Goal: Information Seeking & Learning: Learn about a topic

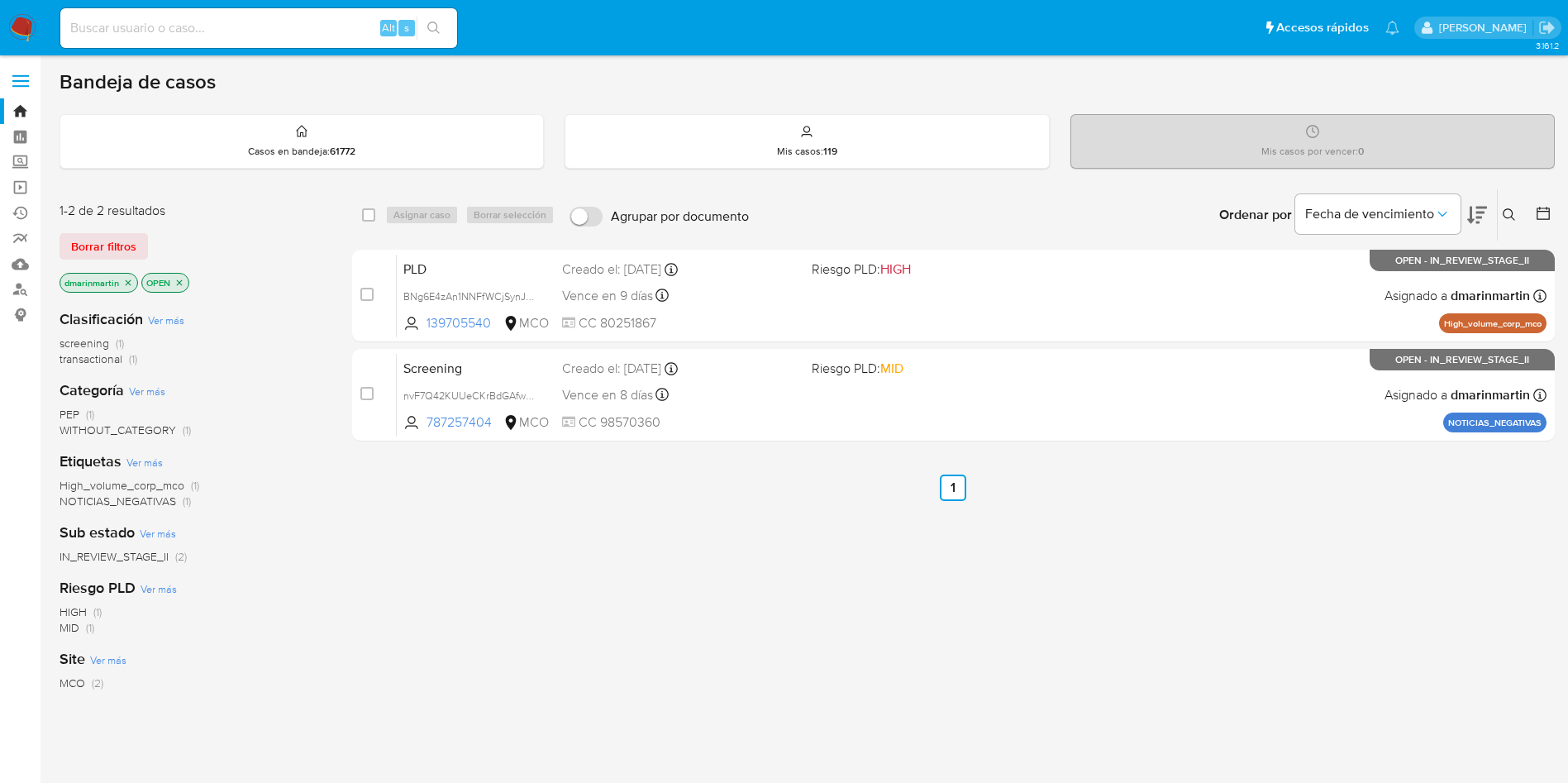
click at [126, 28] on input at bounding box center [259, 29] width 396 height 22
click at [27, 296] on link "Buscador de personas" at bounding box center [98, 290] width 197 height 26
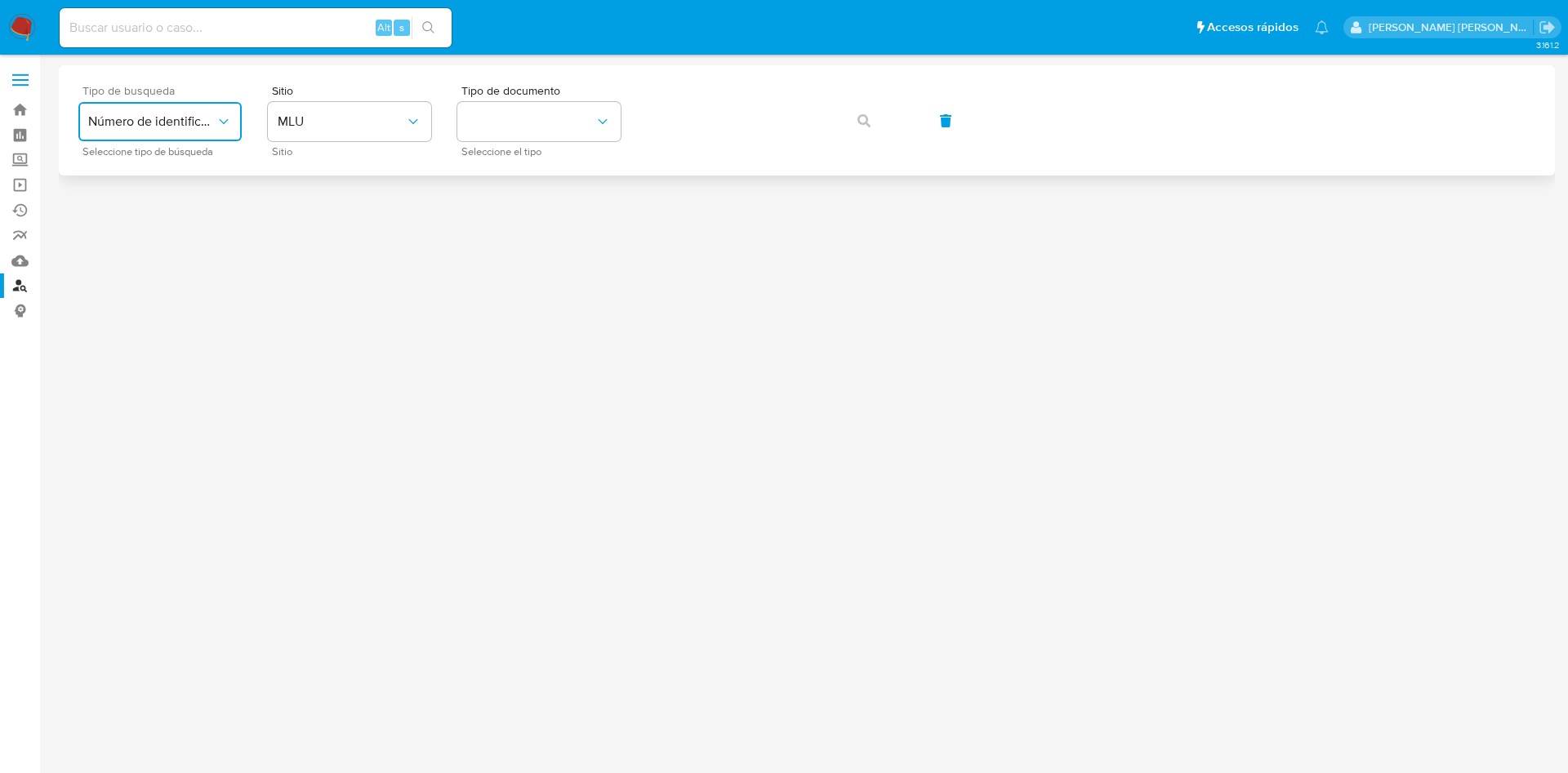
click at [195, 115] on span "Número de identificación" at bounding box center [152, 121] width 127 height 17
click at [187, 163] on span "Número de identificación" at bounding box center [155, 173] width 134 height 32
click at [326, 125] on button "site_id" at bounding box center [349, 121] width 163 height 39
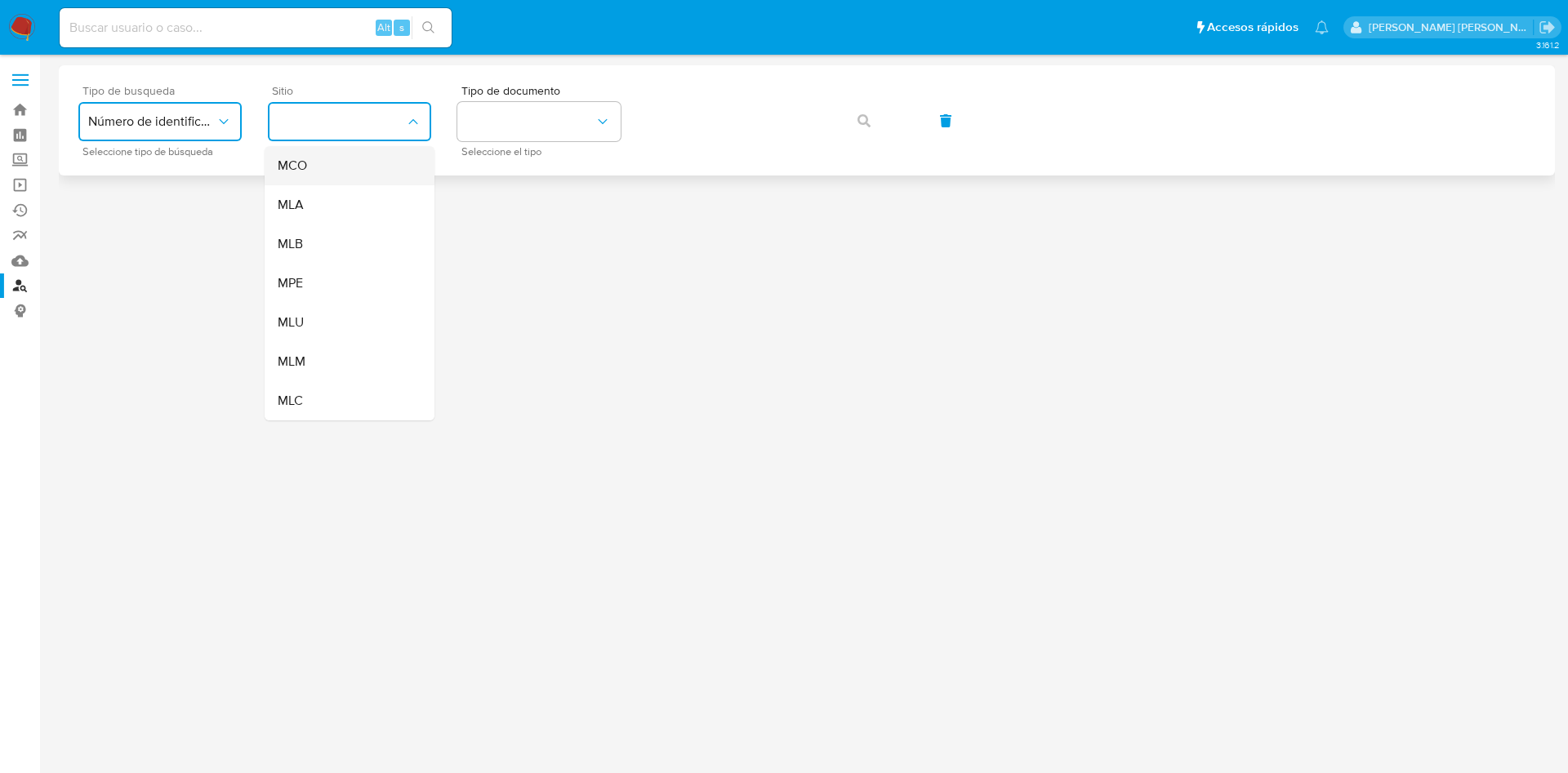
click at [349, 169] on div "MCO" at bounding box center [345, 165] width 134 height 39
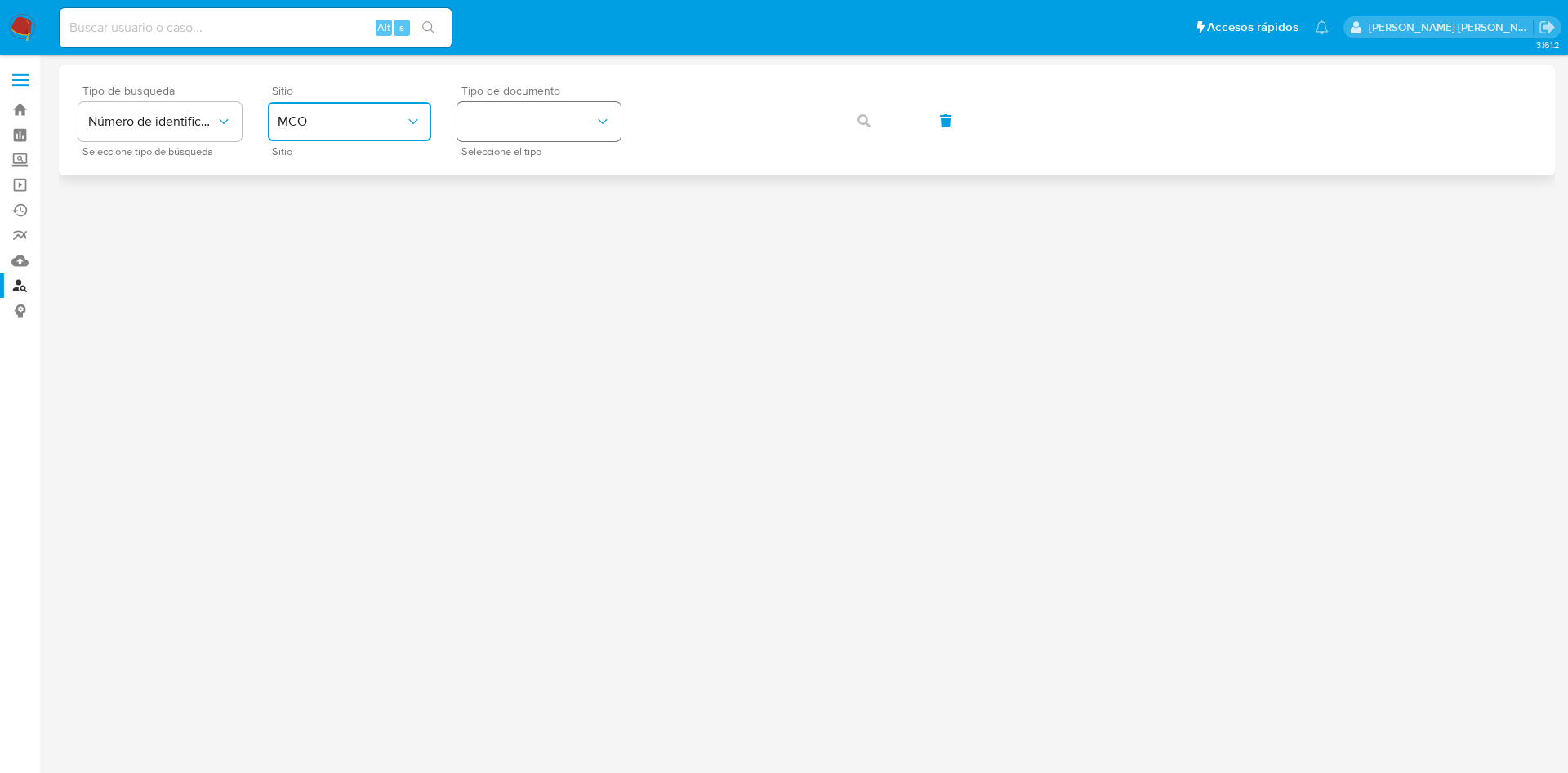
click at [550, 105] on button "identificationType" at bounding box center [538, 121] width 163 height 39
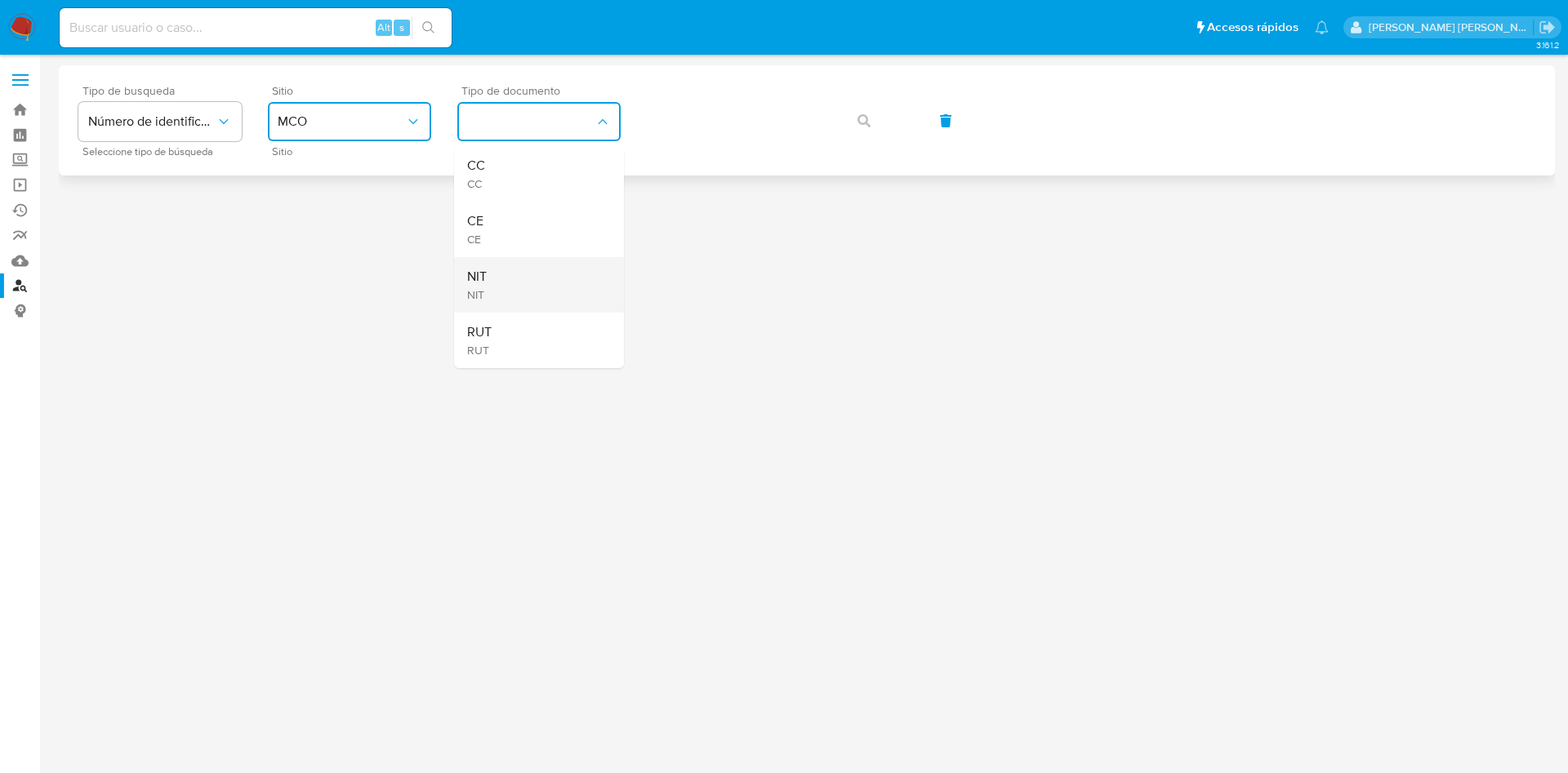
click at [534, 286] on div "NIT NIT" at bounding box center [533, 285] width 134 height 56
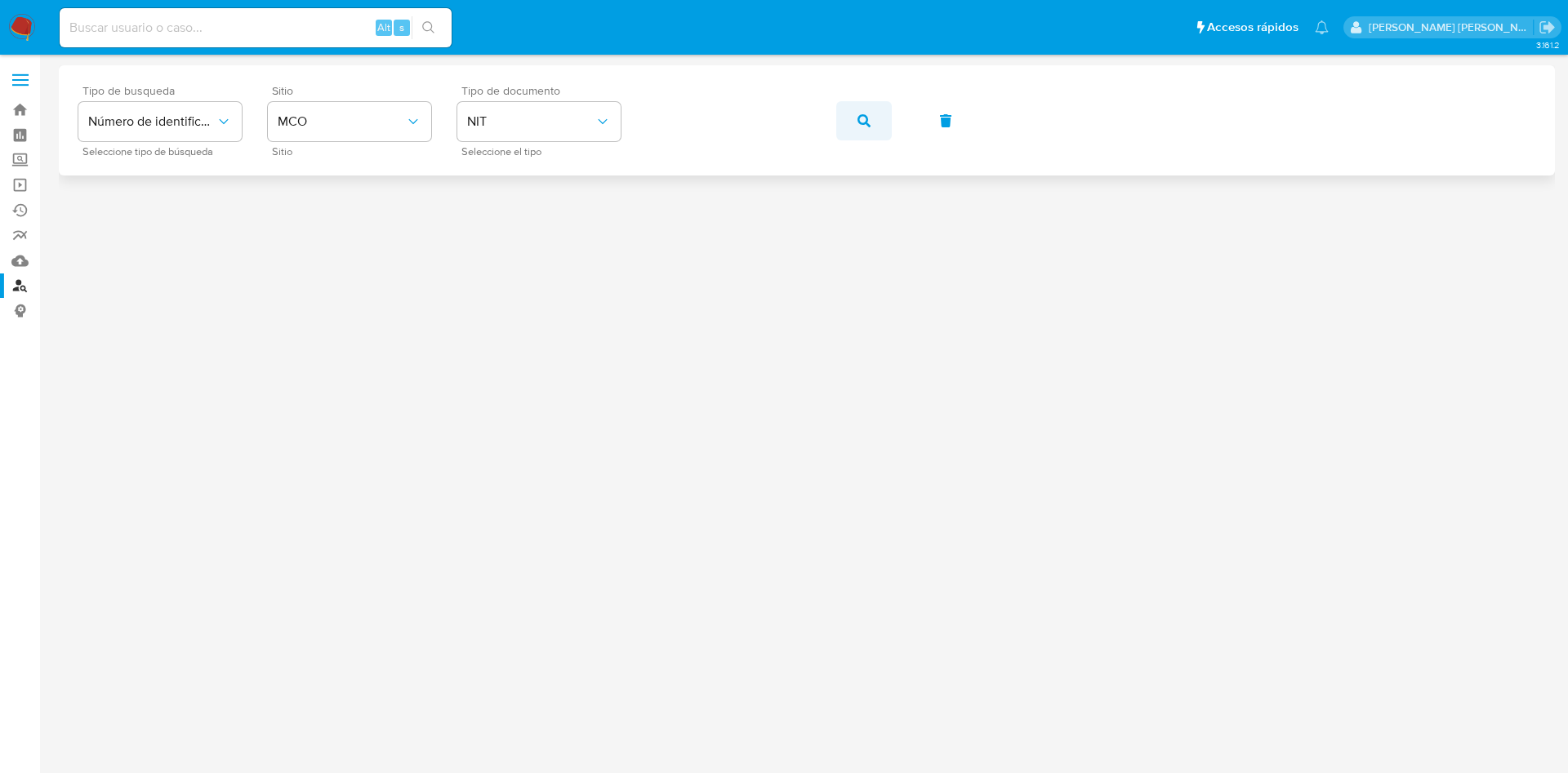
click at [862, 125] on icon "button" at bounding box center [863, 120] width 13 height 13
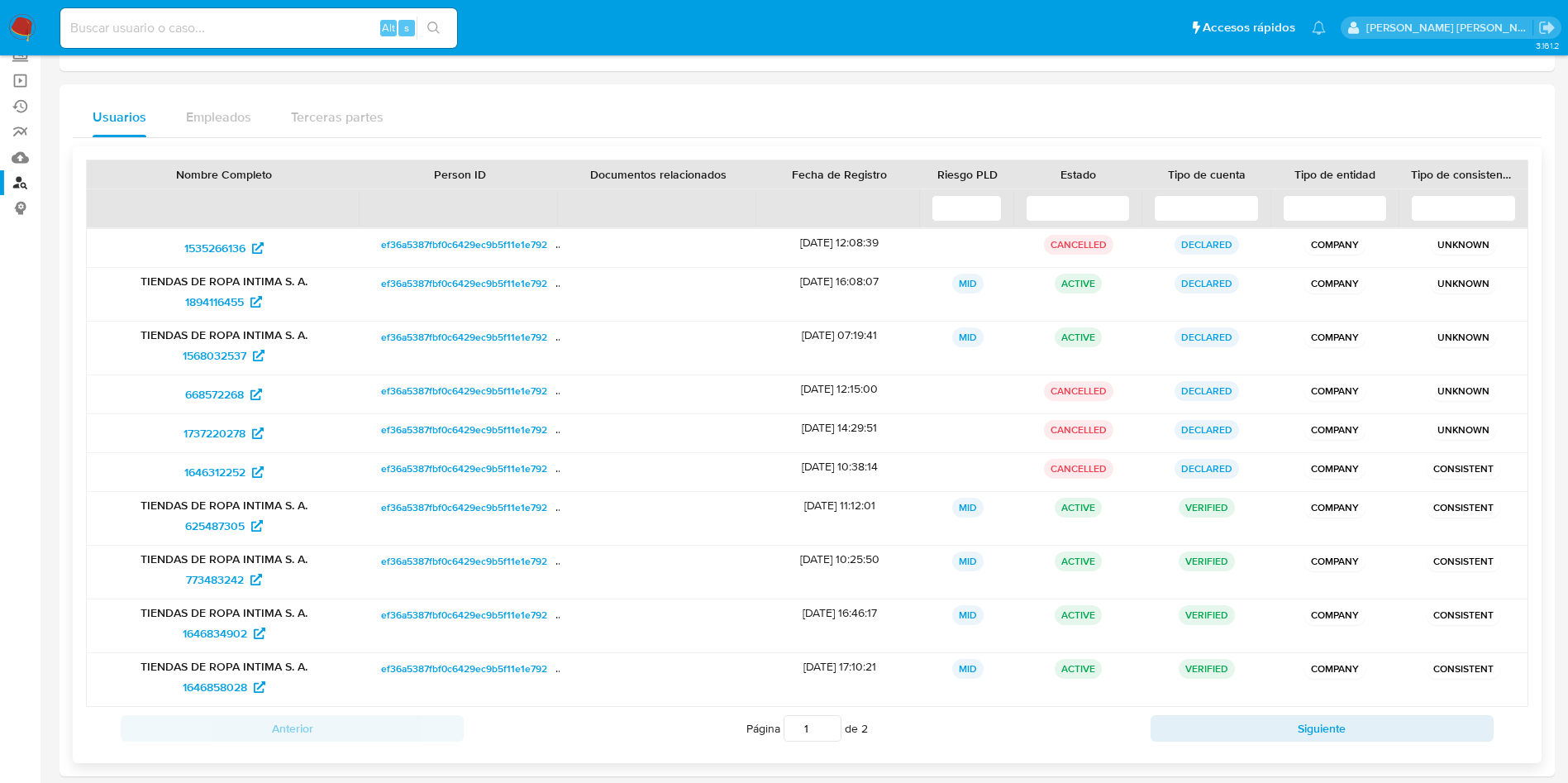
scroll to position [109, 0]
click at [220, 299] on span "1894116455" at bounding box center [214, 299] width 58 height 27
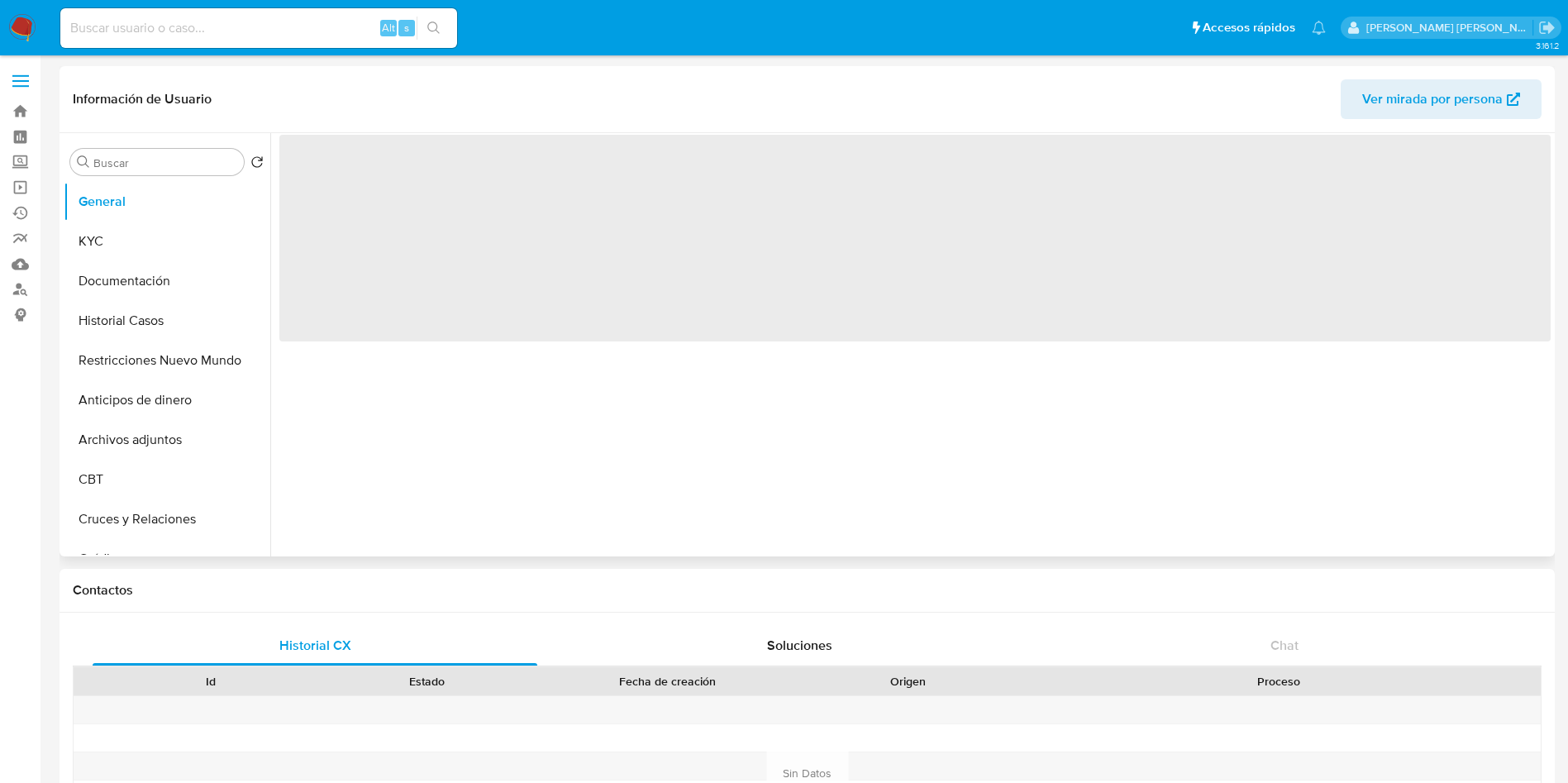
select select "10"
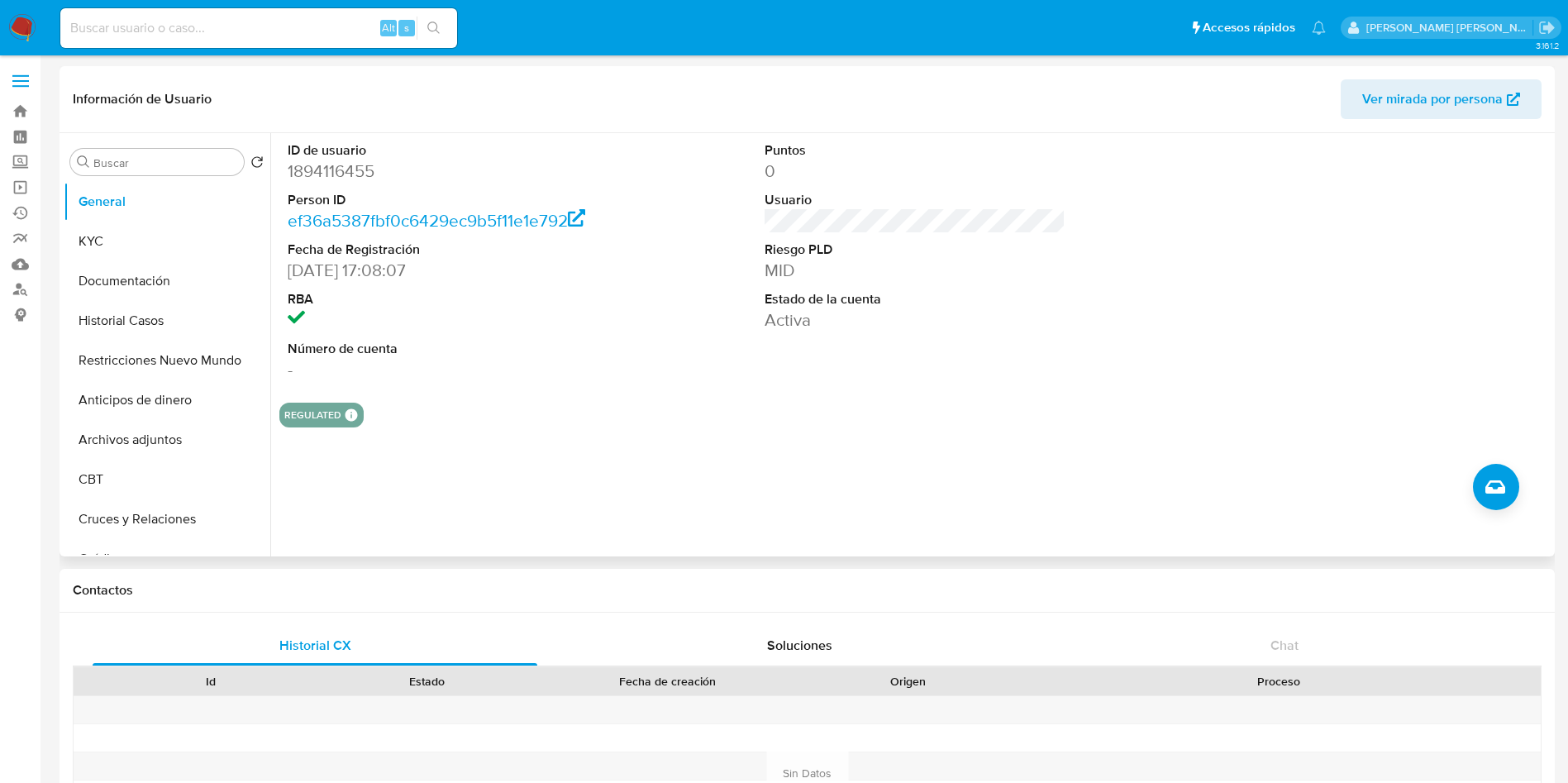
click at [1395, 100] on span "Ver mirada por persona" at bounding box center [1432, 99] width 141 height 40
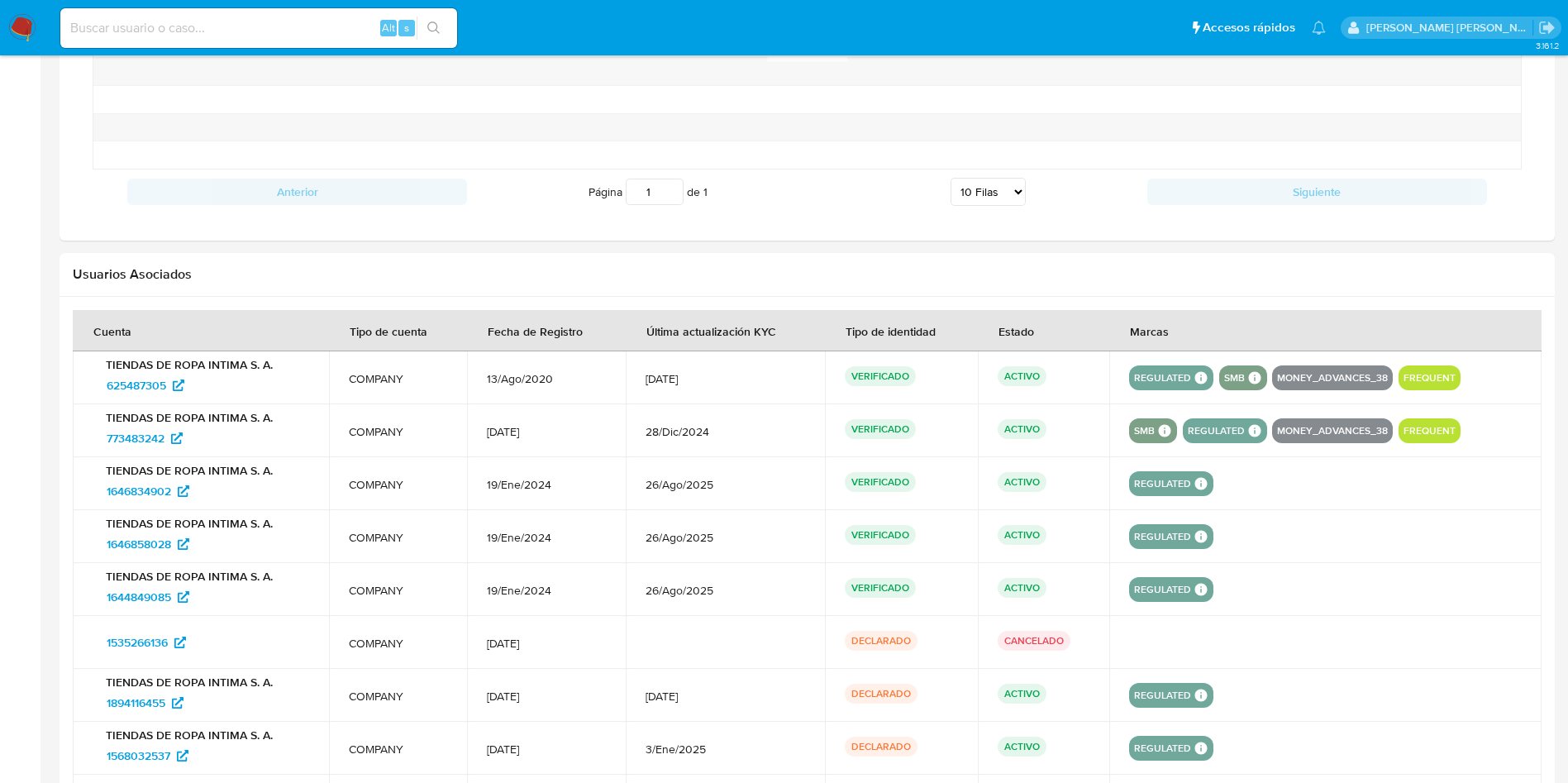
scroll to position [1690, 0]
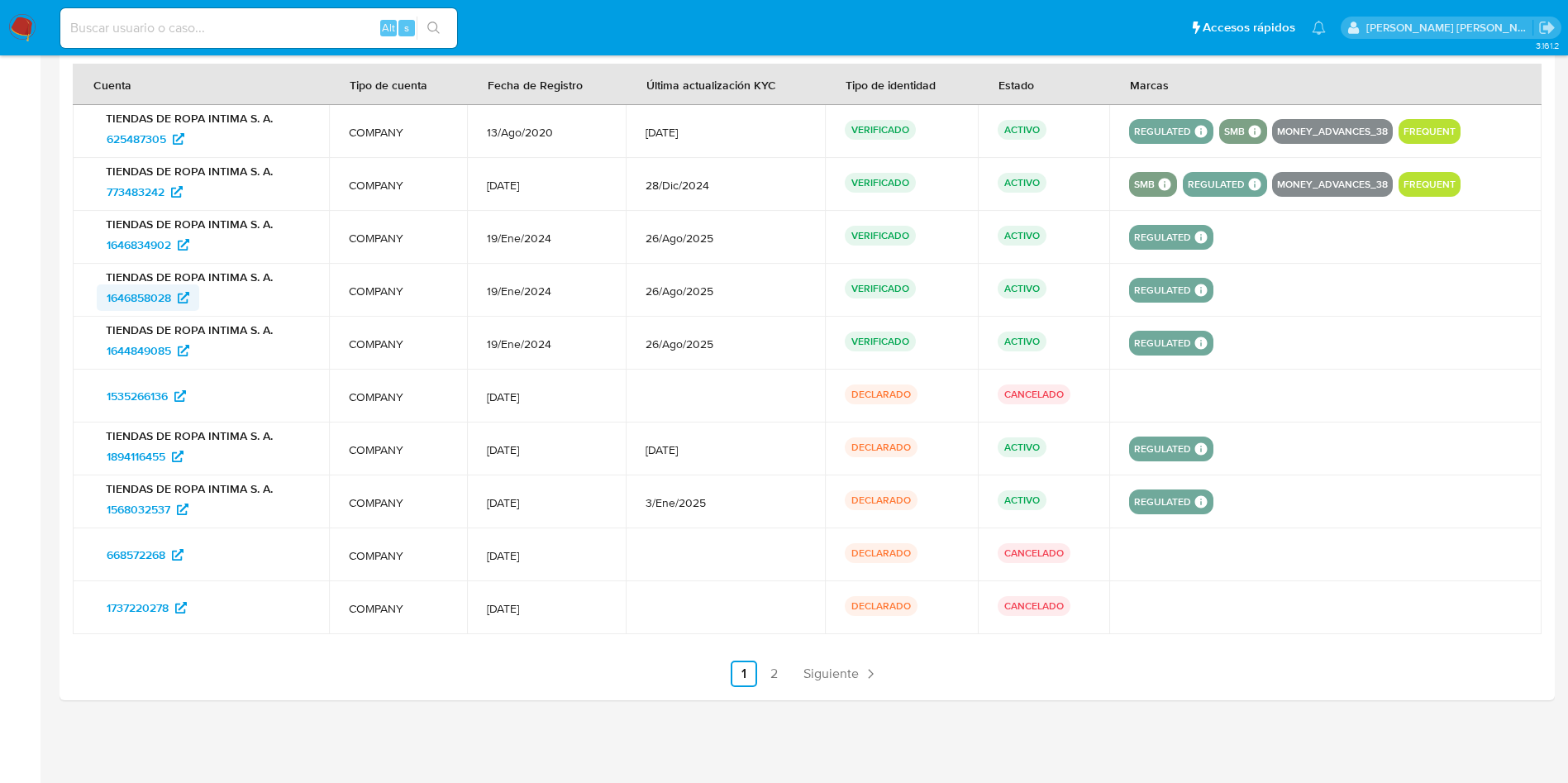
click at [141, 295] on span "1646858028" at bounding box center [139, 297] width 64 height 27
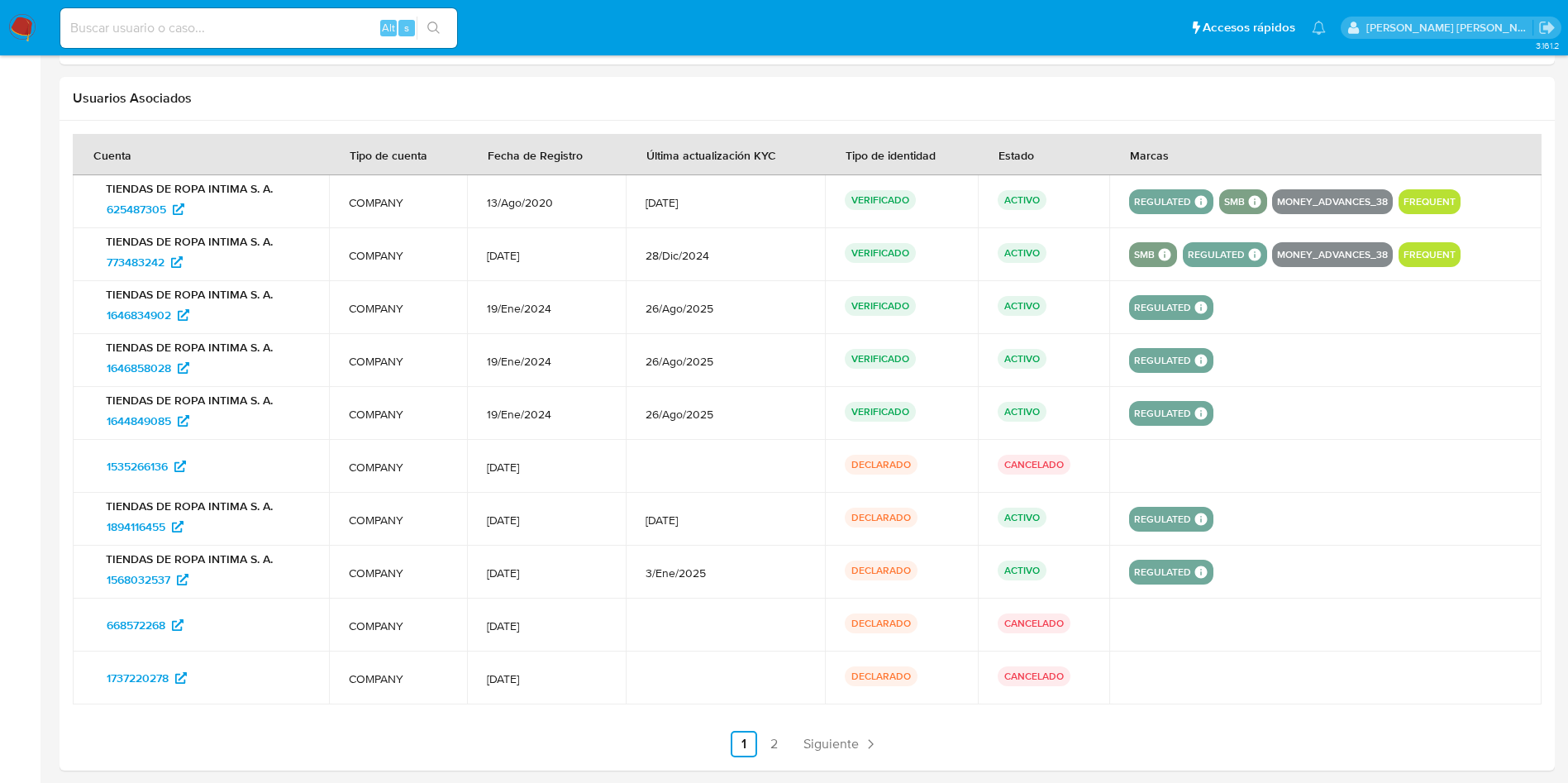
scroll to position [1618, 0]
click at [136, 265] on span "773483242" at bounding box center [136, 264] width 57 height 27
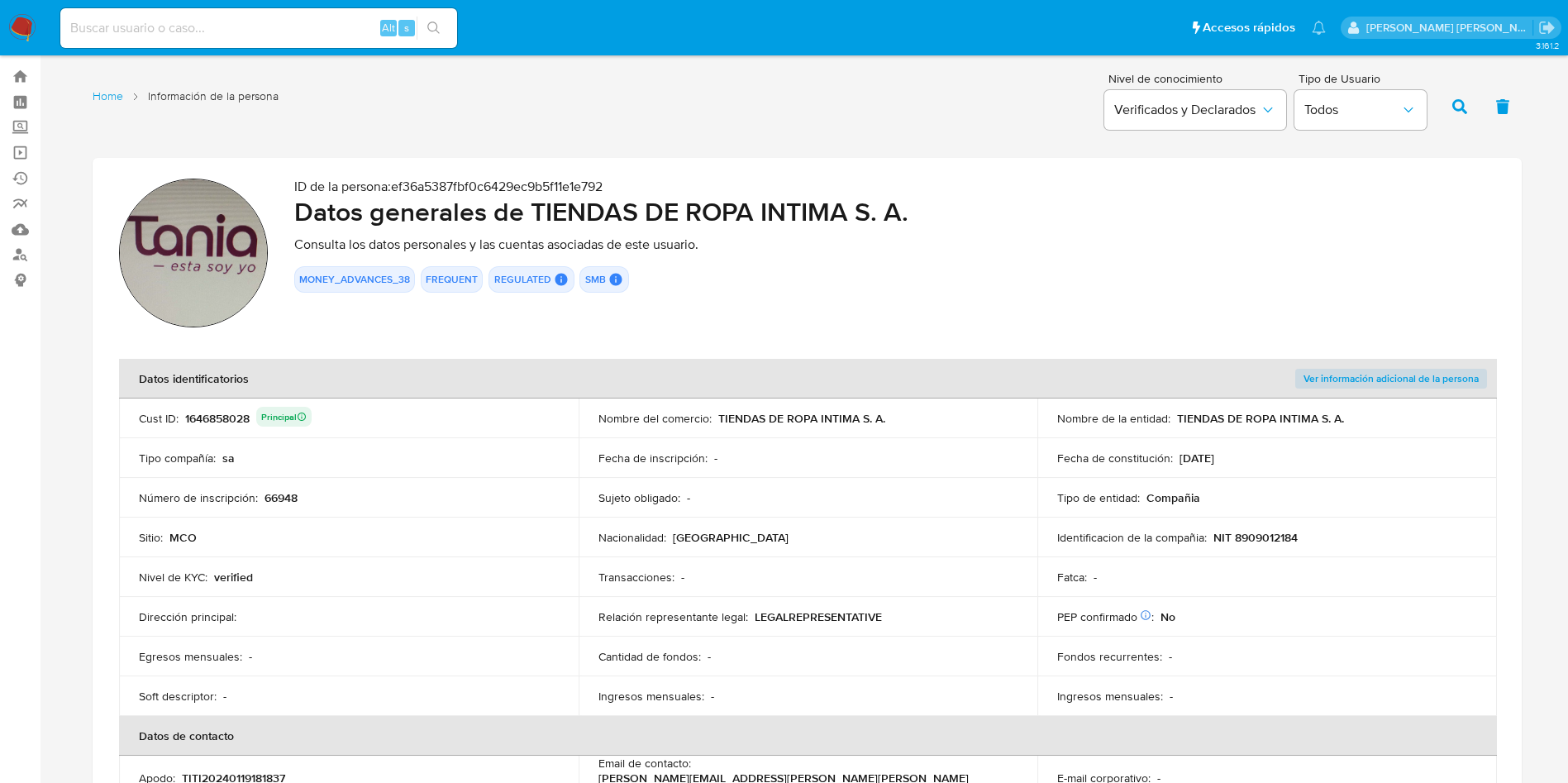
scroll to position [144, 0]
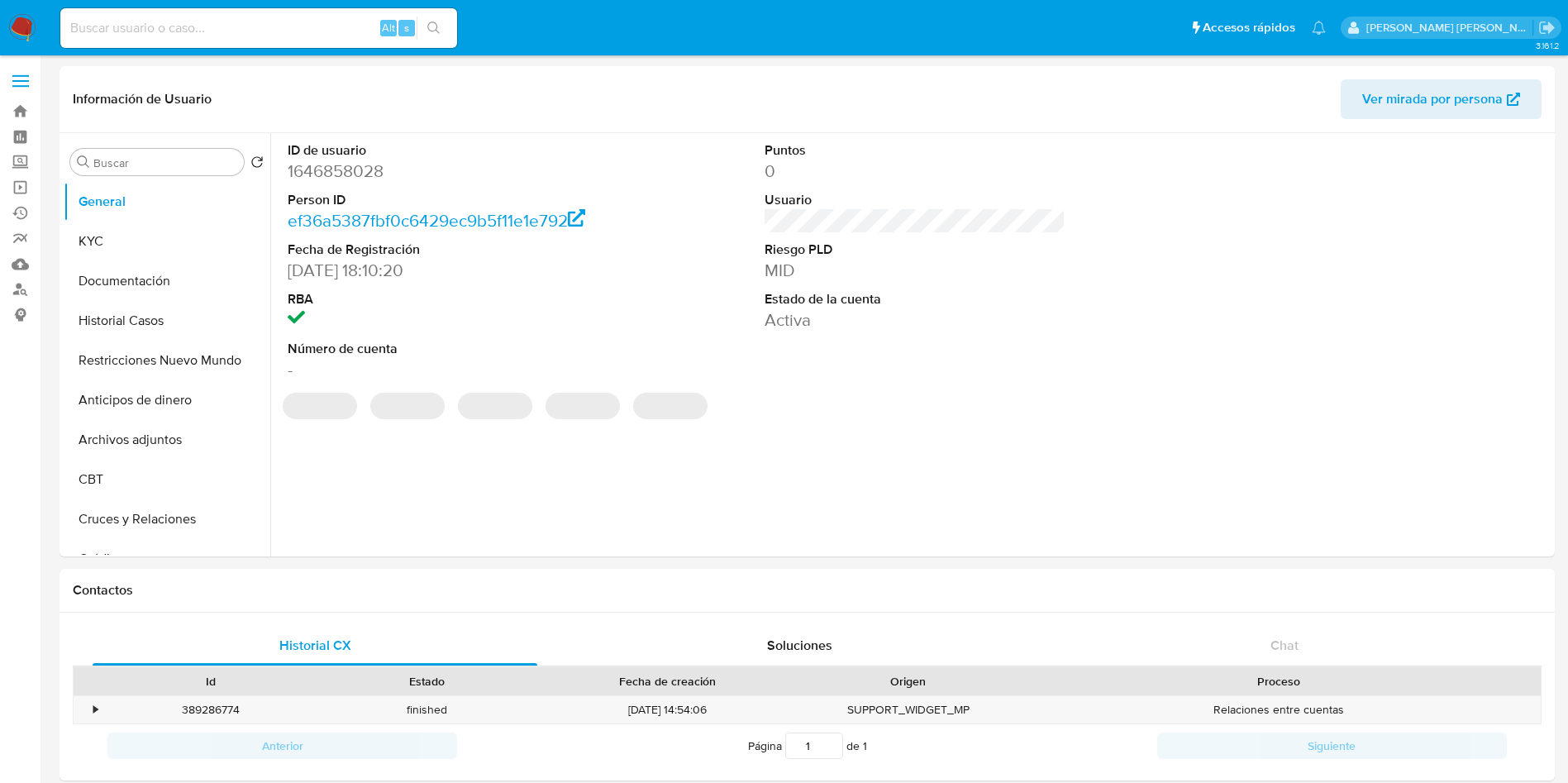
select select "10"
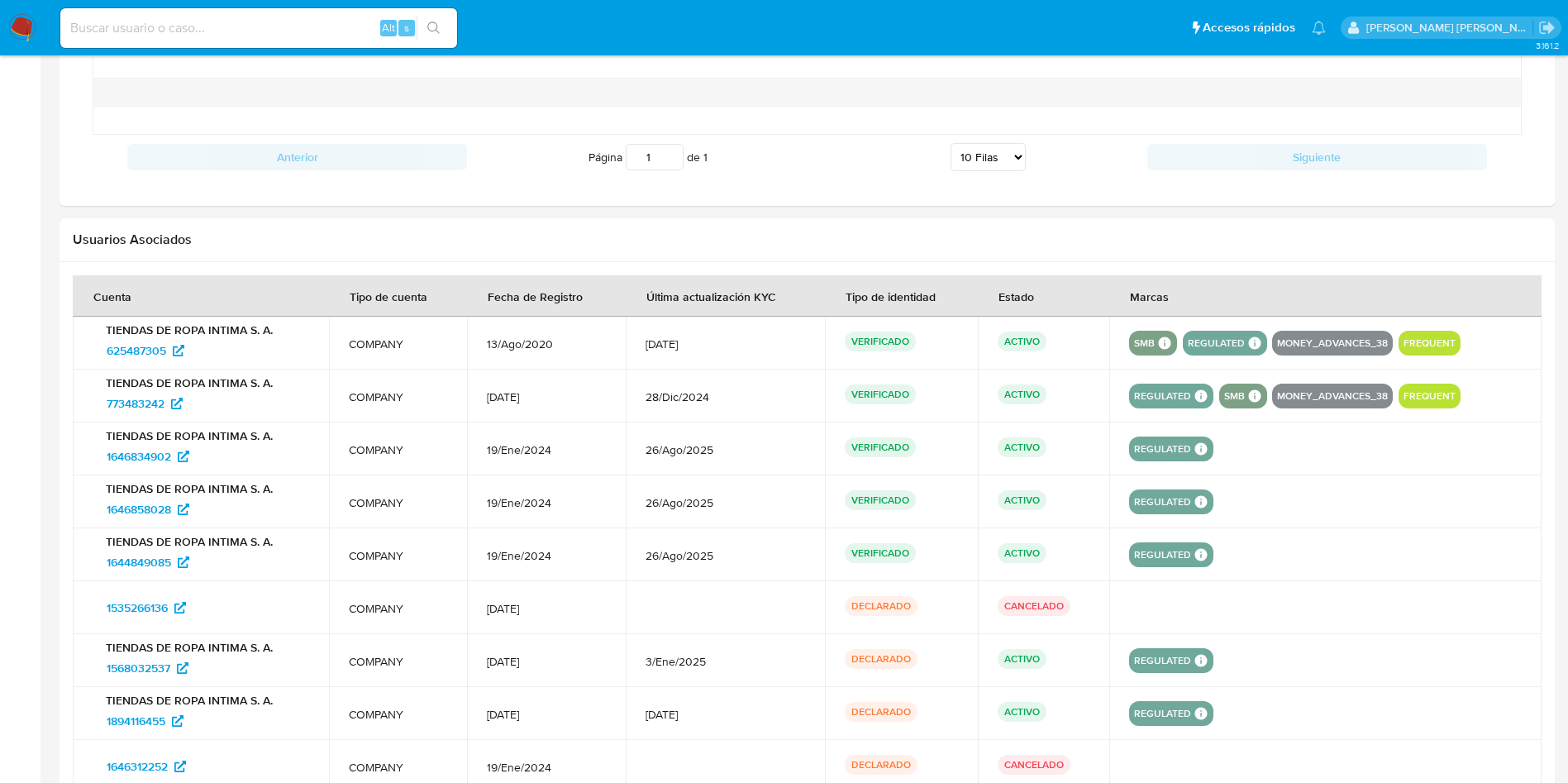
scroll to position [1370, 0]
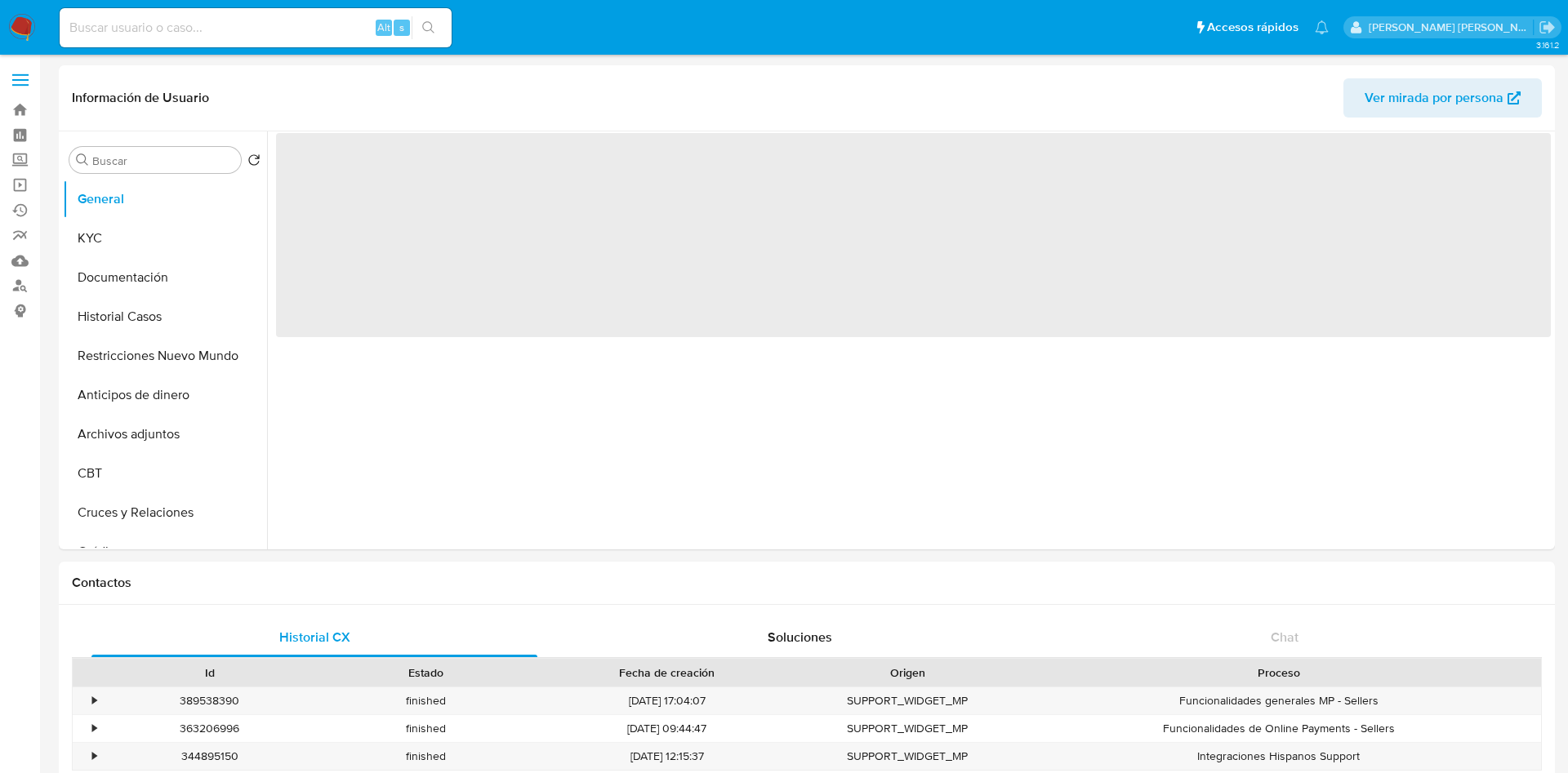
select select "10"
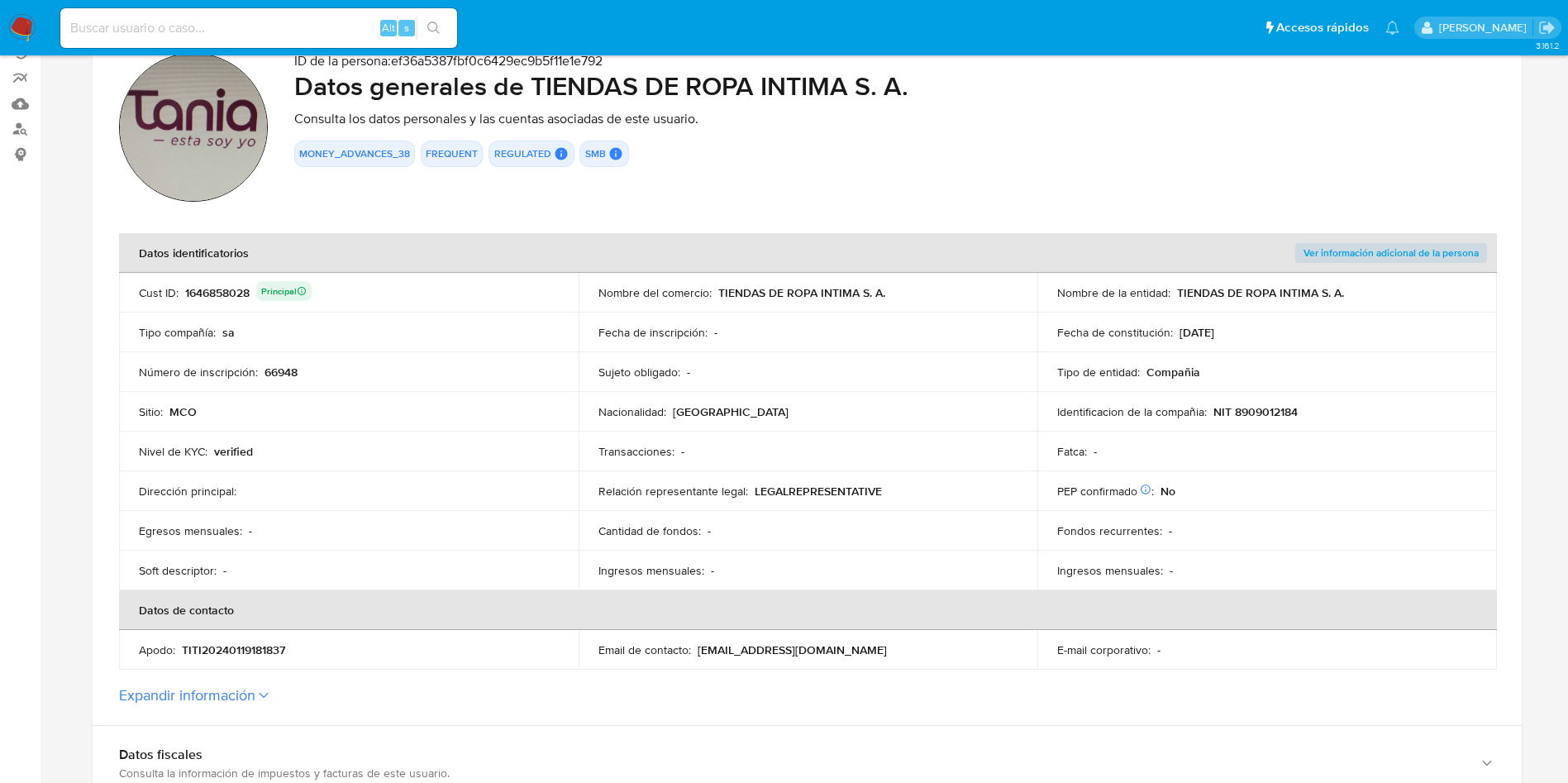
scroll to position [379, 0]
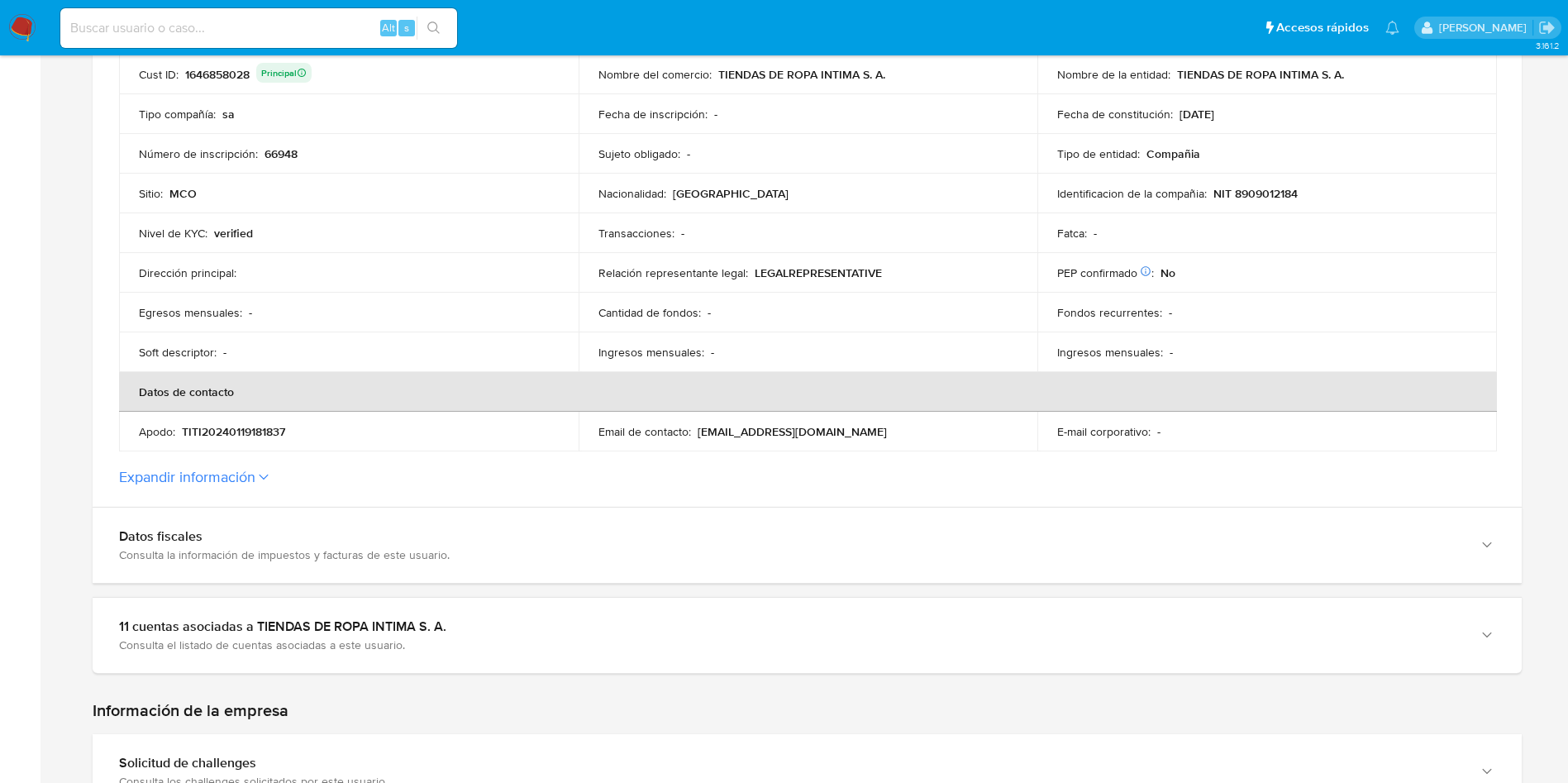
click at [237, 483] on button "Expandir información" at bounding box center [187, 477] width 137 height 18
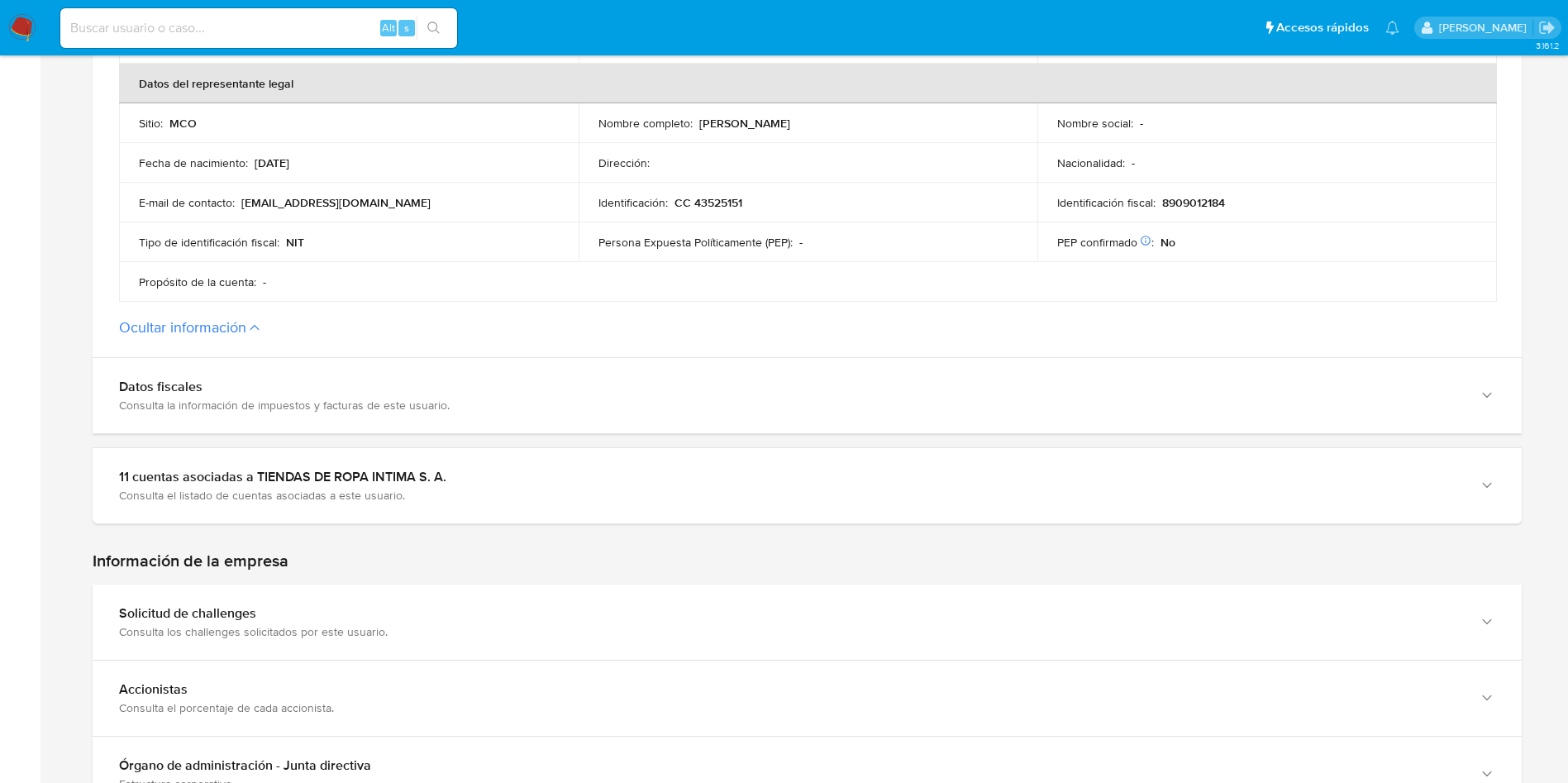
scroll to position [883, 0]
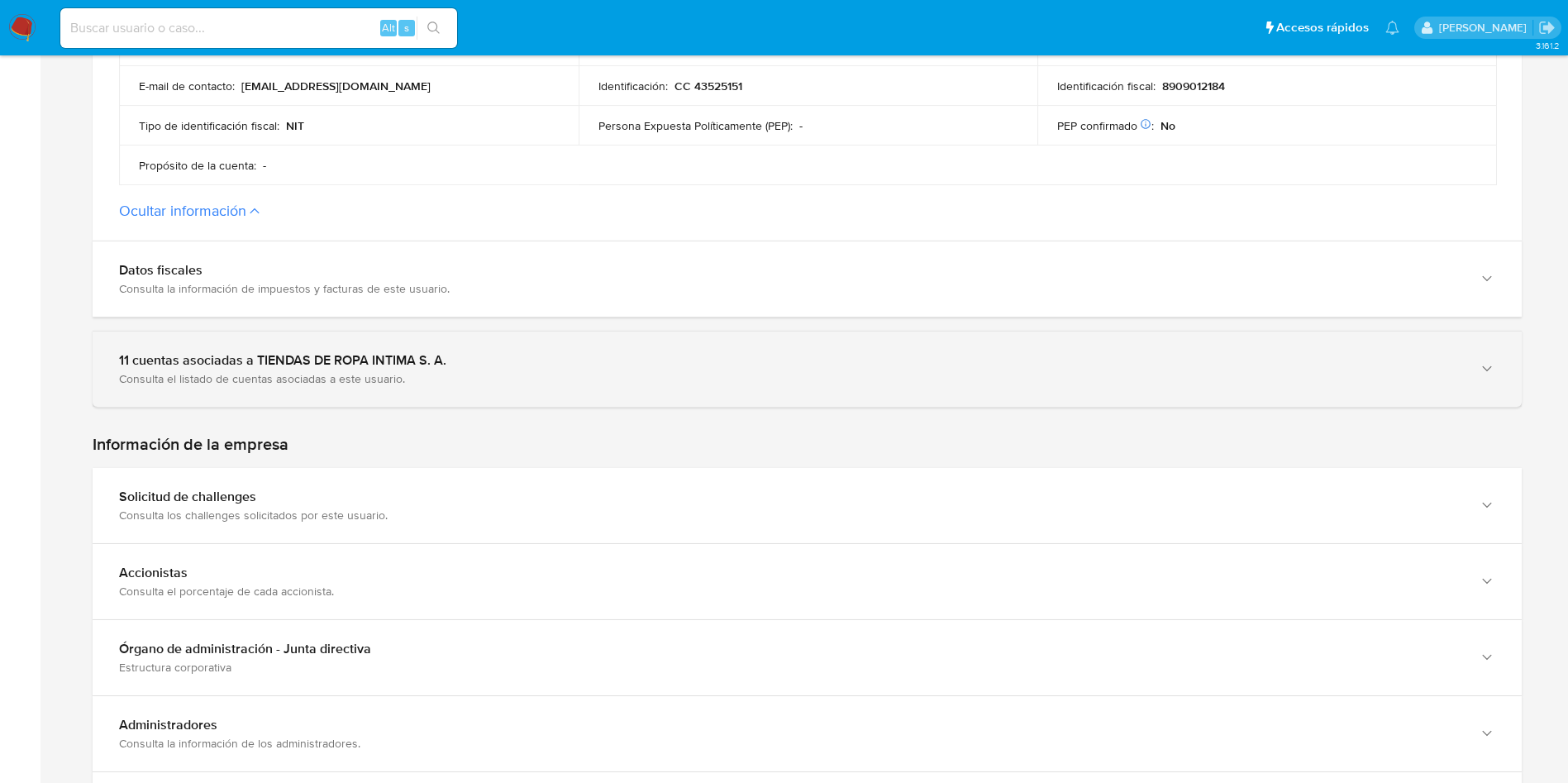
click at [386, 367] on div "11 cuentas asociadas a TIENDAS DE ROPA INTIMA S. A." at bounding box center [790, 360] width 1343 height 17
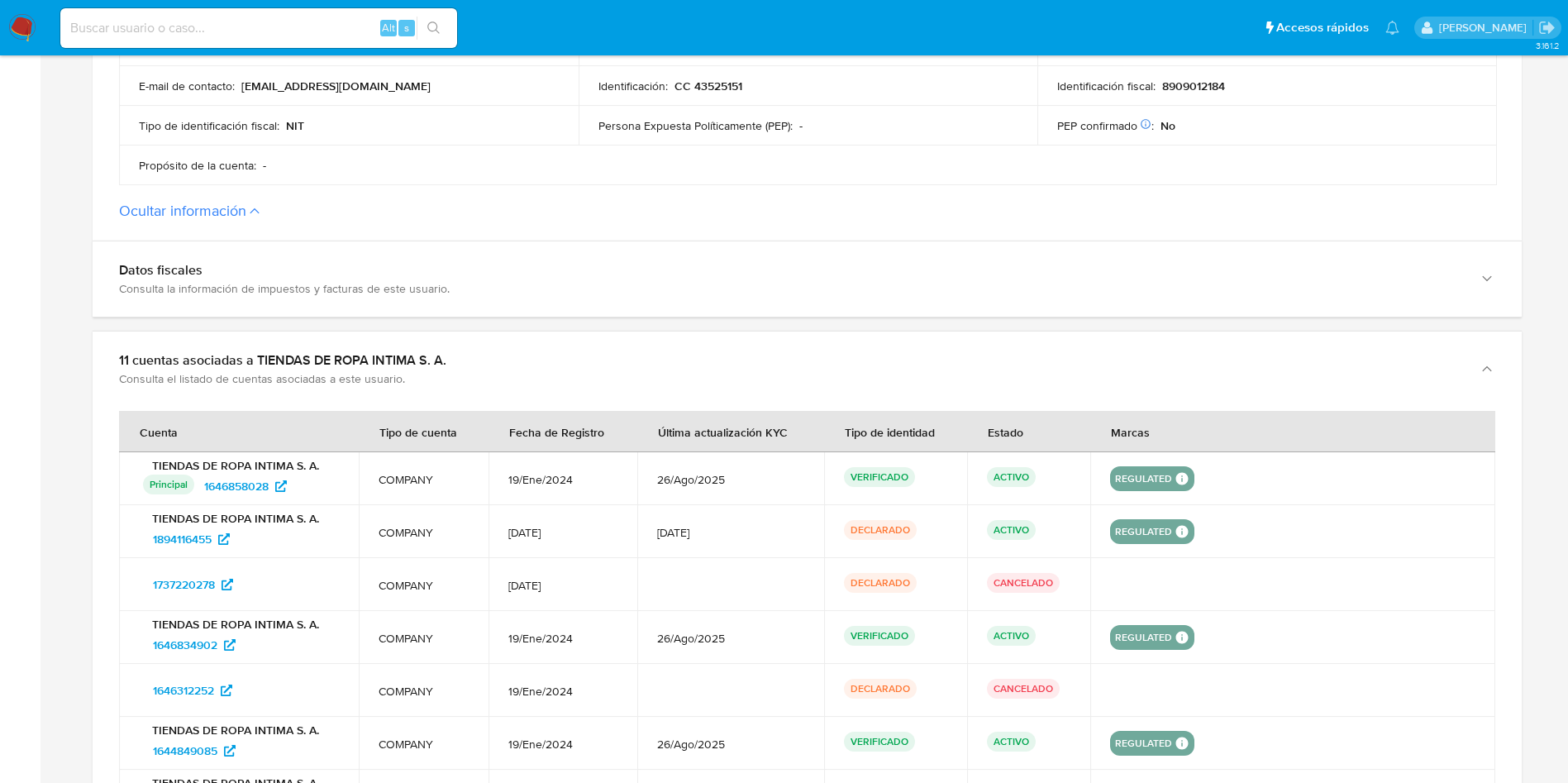
scroll to position [921, 0]
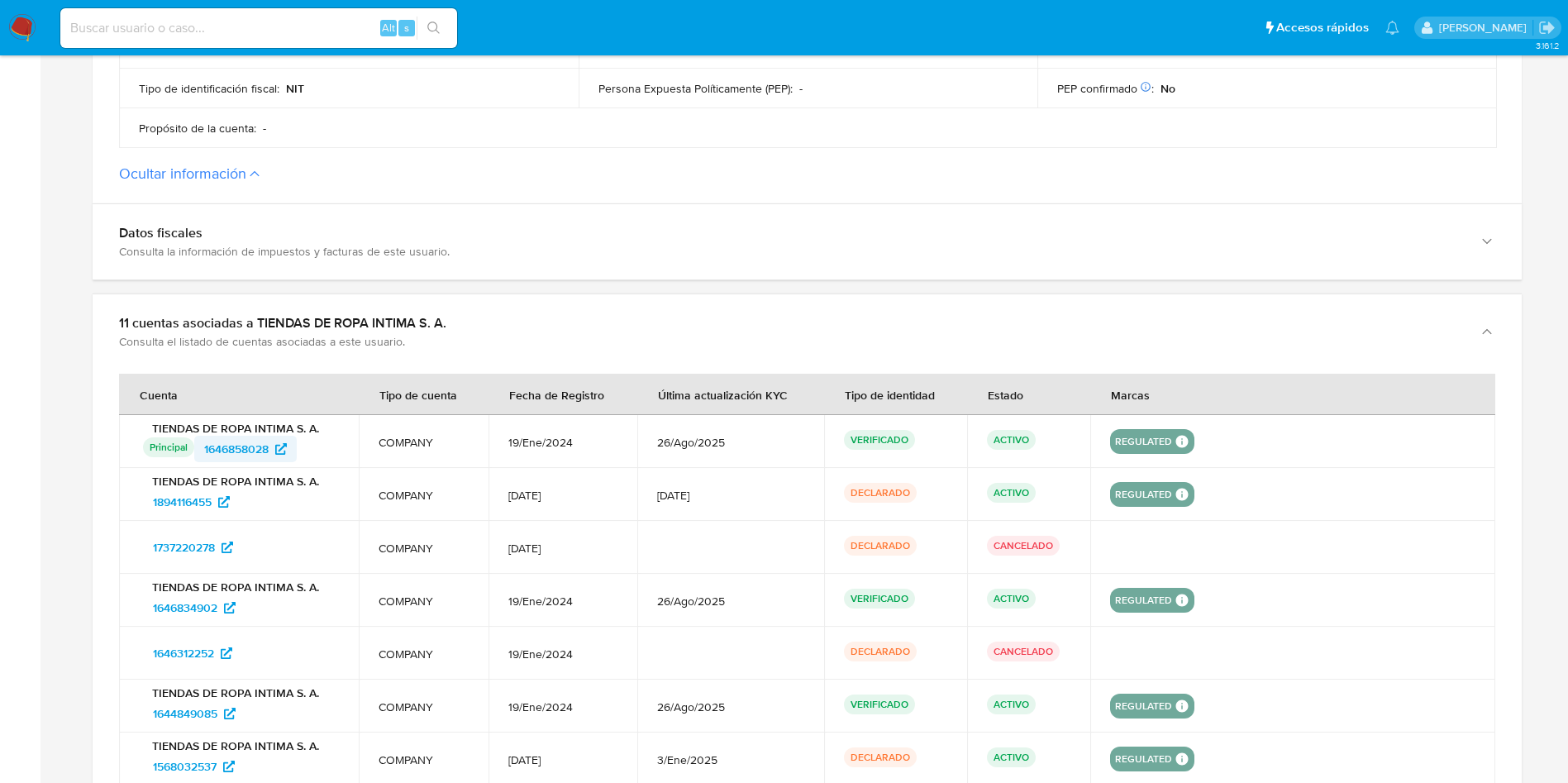
click at [226, 446] on span "1646858028" at bounding box center [236, 449] width 64 height 27
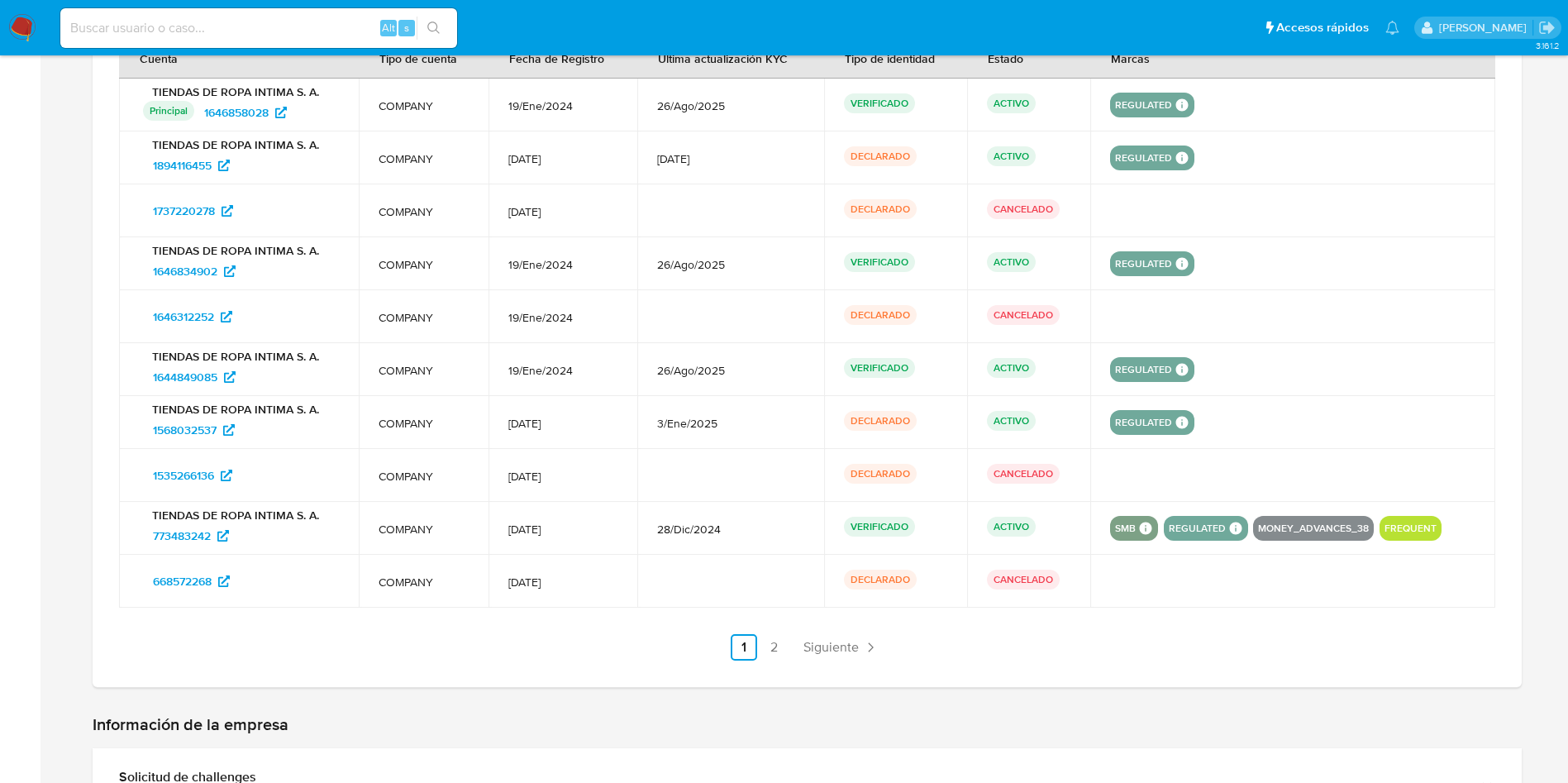
scroll to position [1258, 0]
click at [179, 541] on span "773483242" at bounding box center [181, 534] width 57 height 27
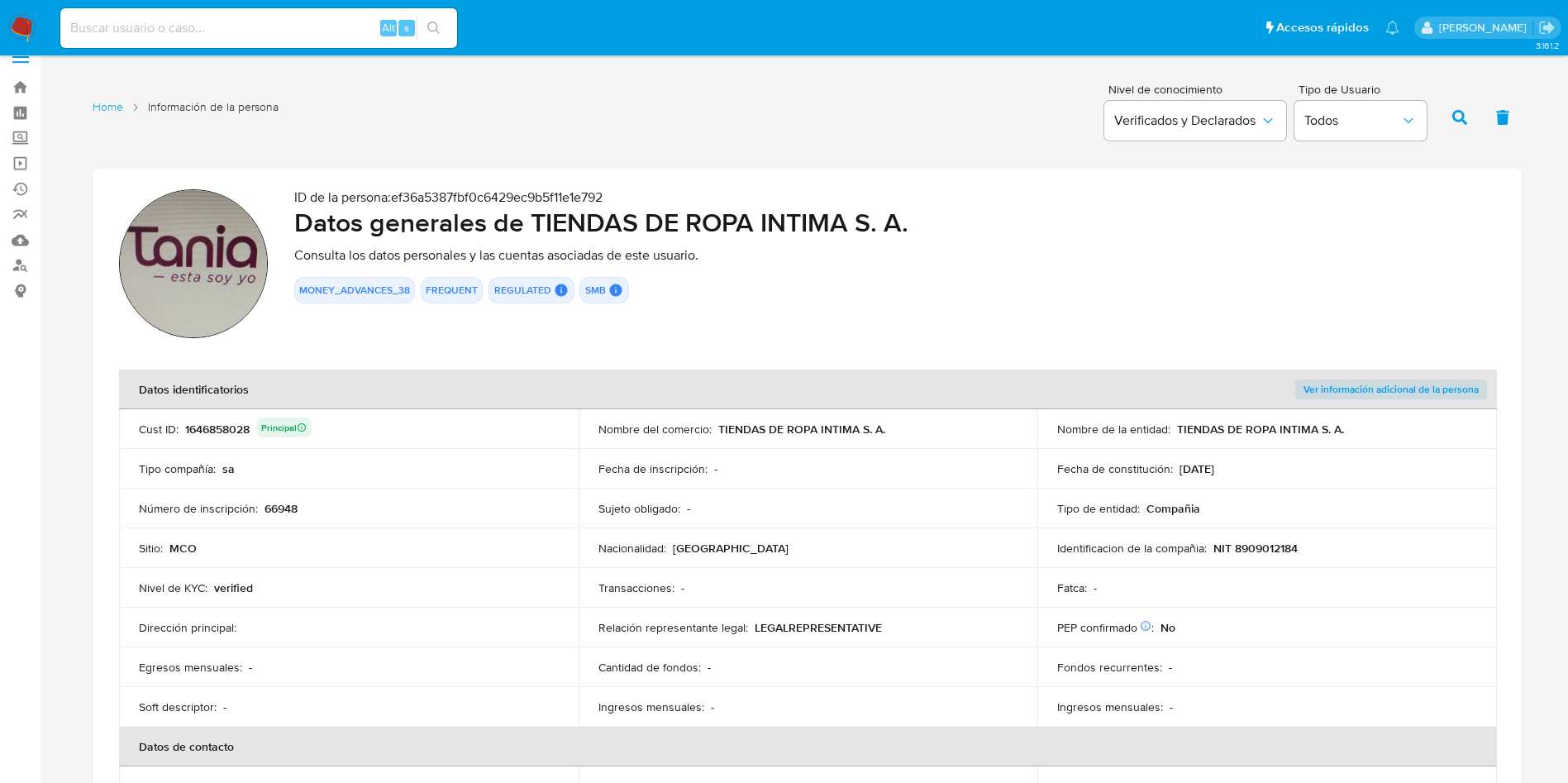
scroll to position [0, 0]
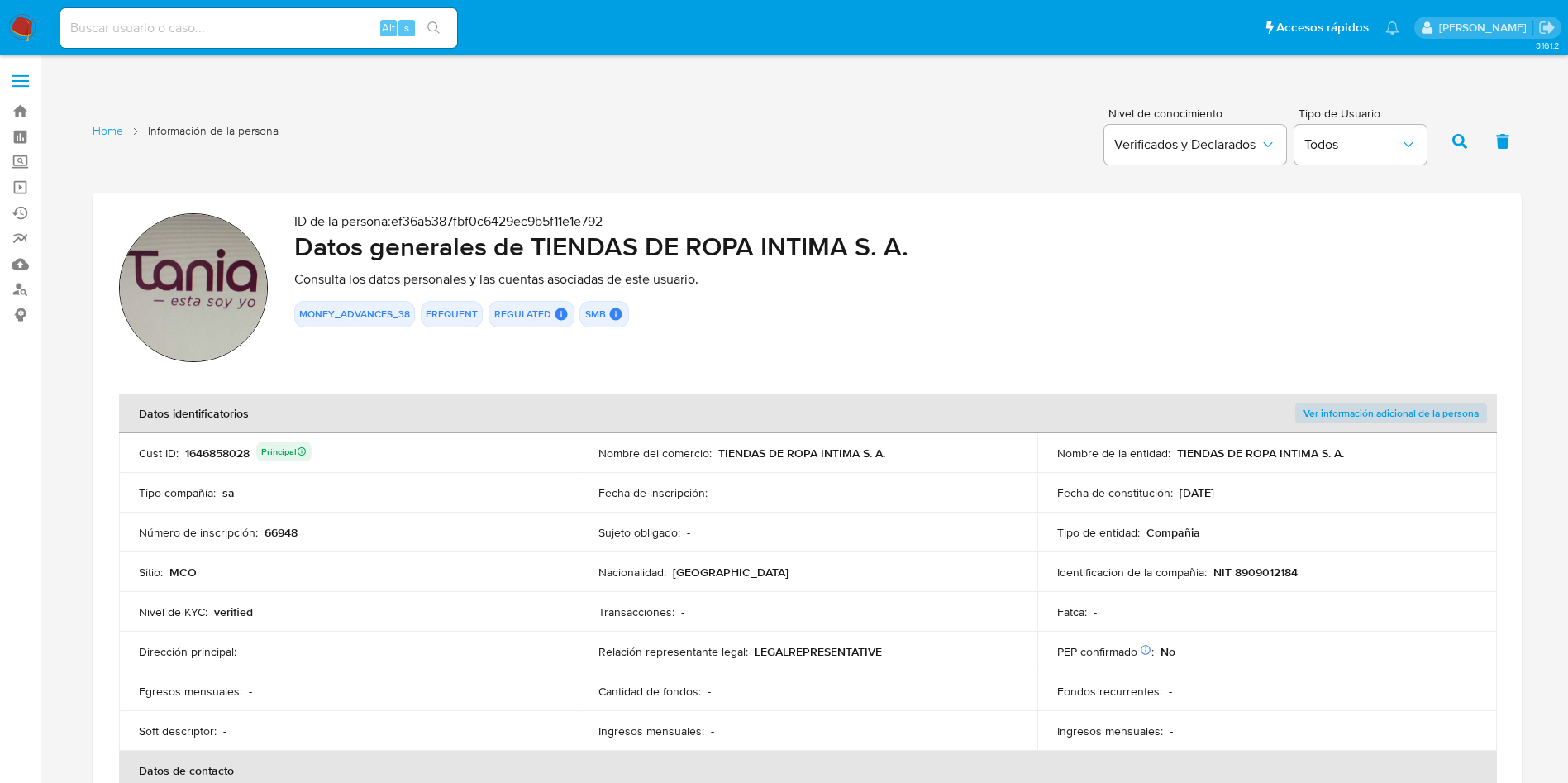
drag, startPoint x: 540, startPoint y: 242, endPoint x: 645, endPoint y: 241, distance: 105.0
click at [645, 241] on h2 "Datos generales de TIENDAS DE ROPA INTIMA S. A." at bounding box center [894, 246] width 1201 height 33
click at [638, 240] on h2 "Datos generales de TIENDAS DE ROPA INTIMA S. A." at bounding box center [894, 246] width 1201 height 33
drag, startPoint x: 533, startPoint y: 246, endPoint x: 924, endPoint y: 247, distance: 391.0
click at [924, 247] on h2 "Datos generales de TIENDAS DE ROPA INTIMA S. A." at bounding box center [894, 246] width 1201 height 33
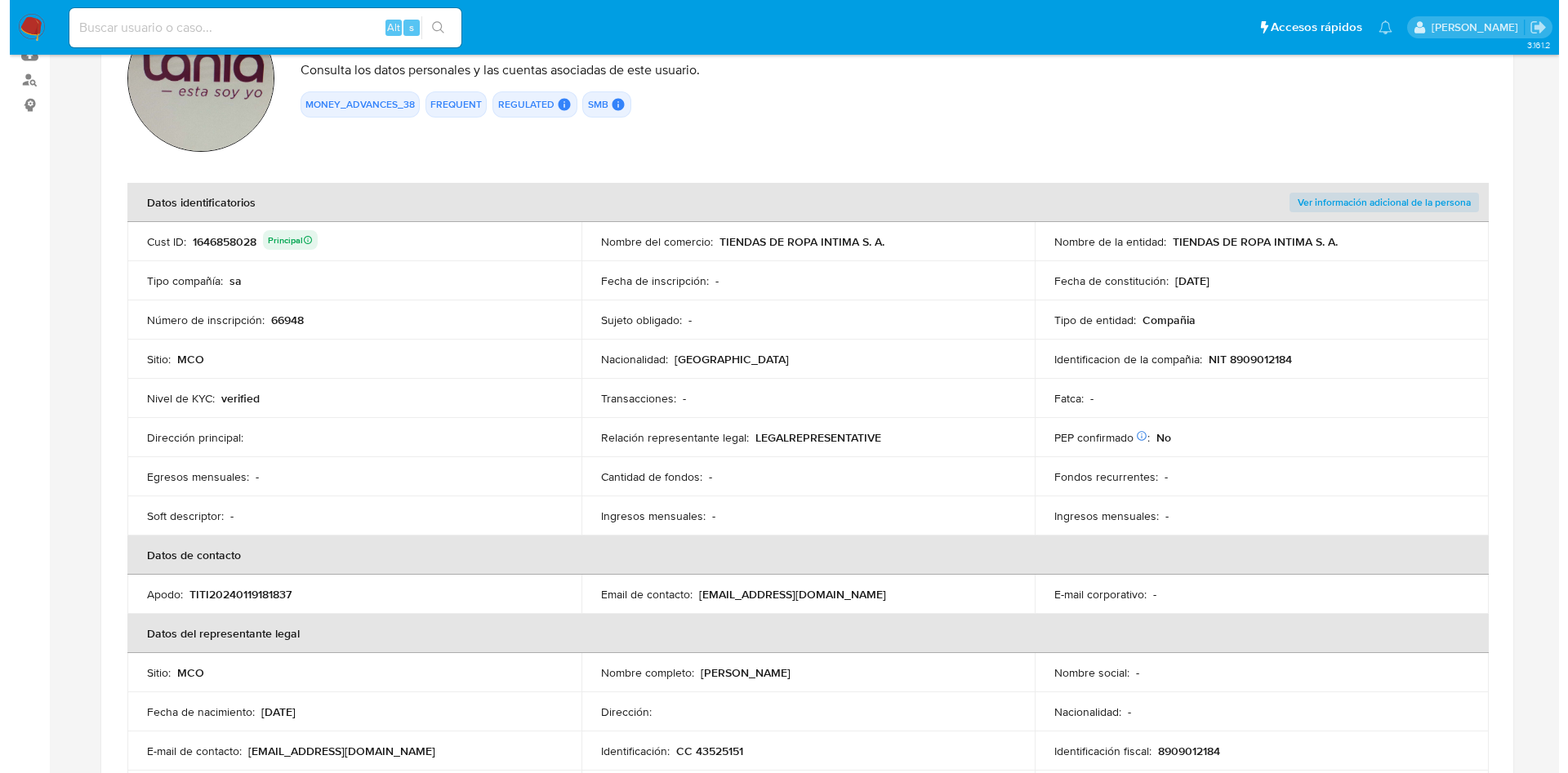
scroll to position [209, 0]
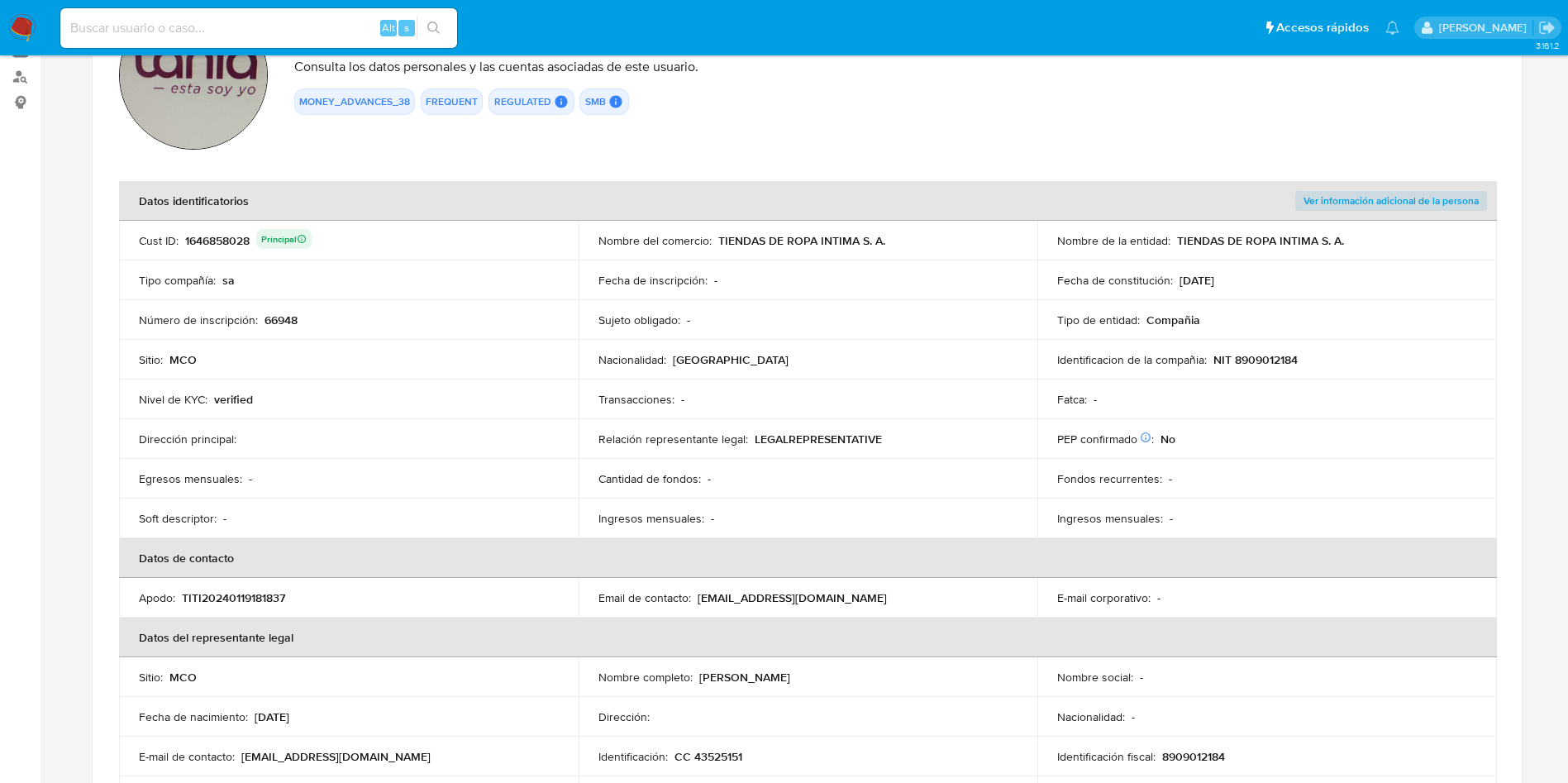
click at [1423, 205] on span "Ver información adicional de la persona" at bounding box center [1391, 200] width 175 height 17
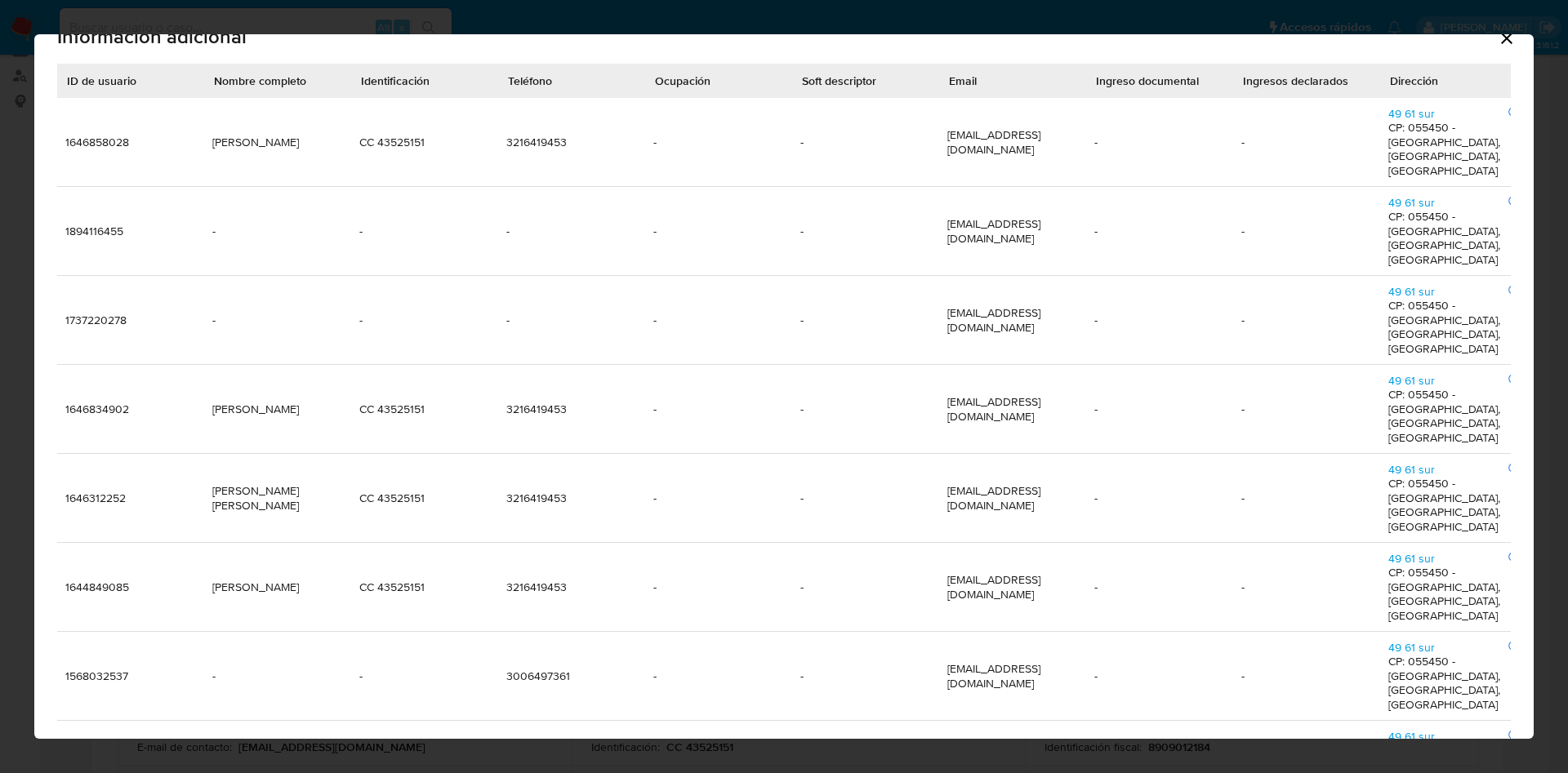
scroll to position [91, 0]
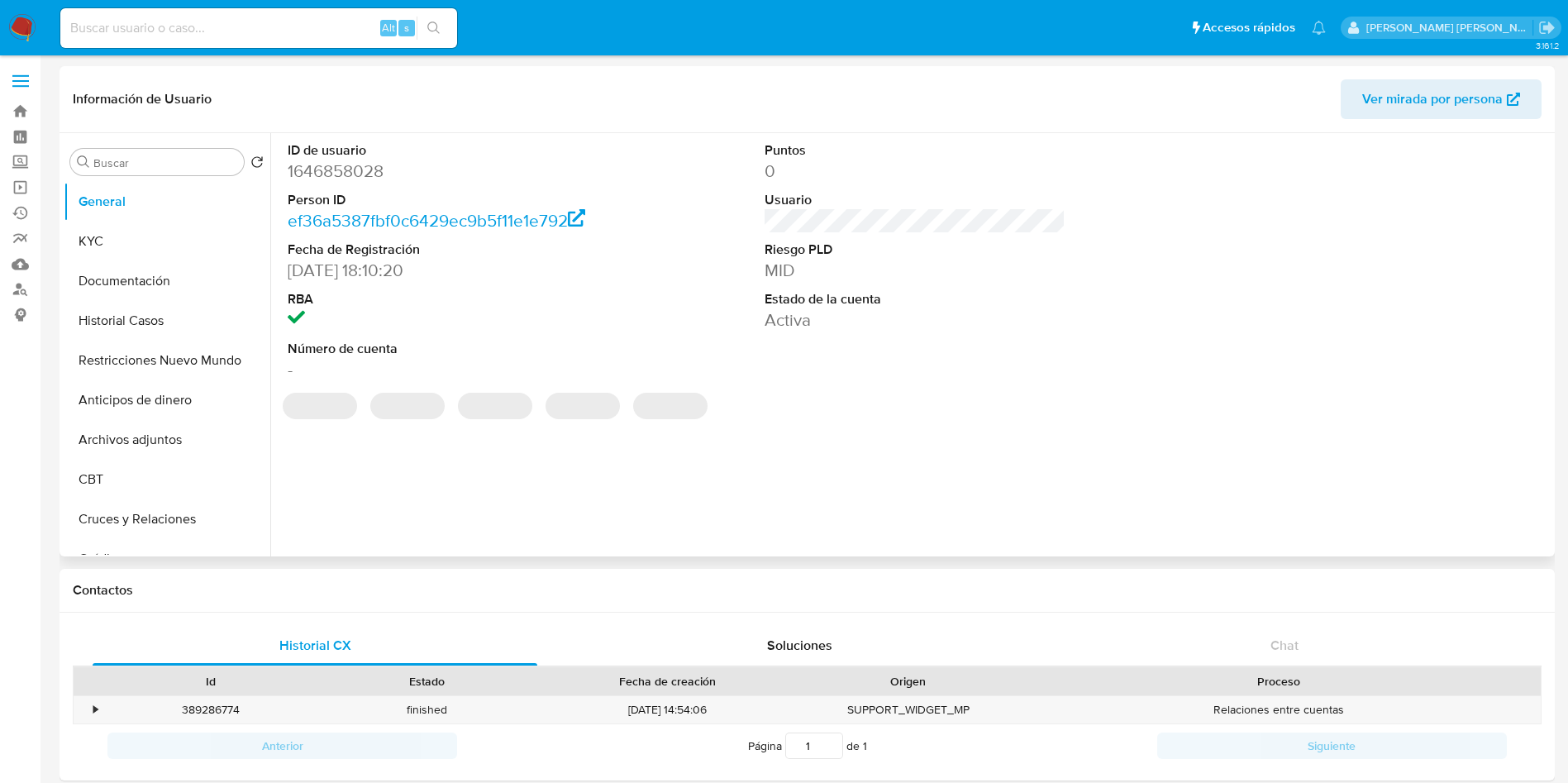
select select "10"
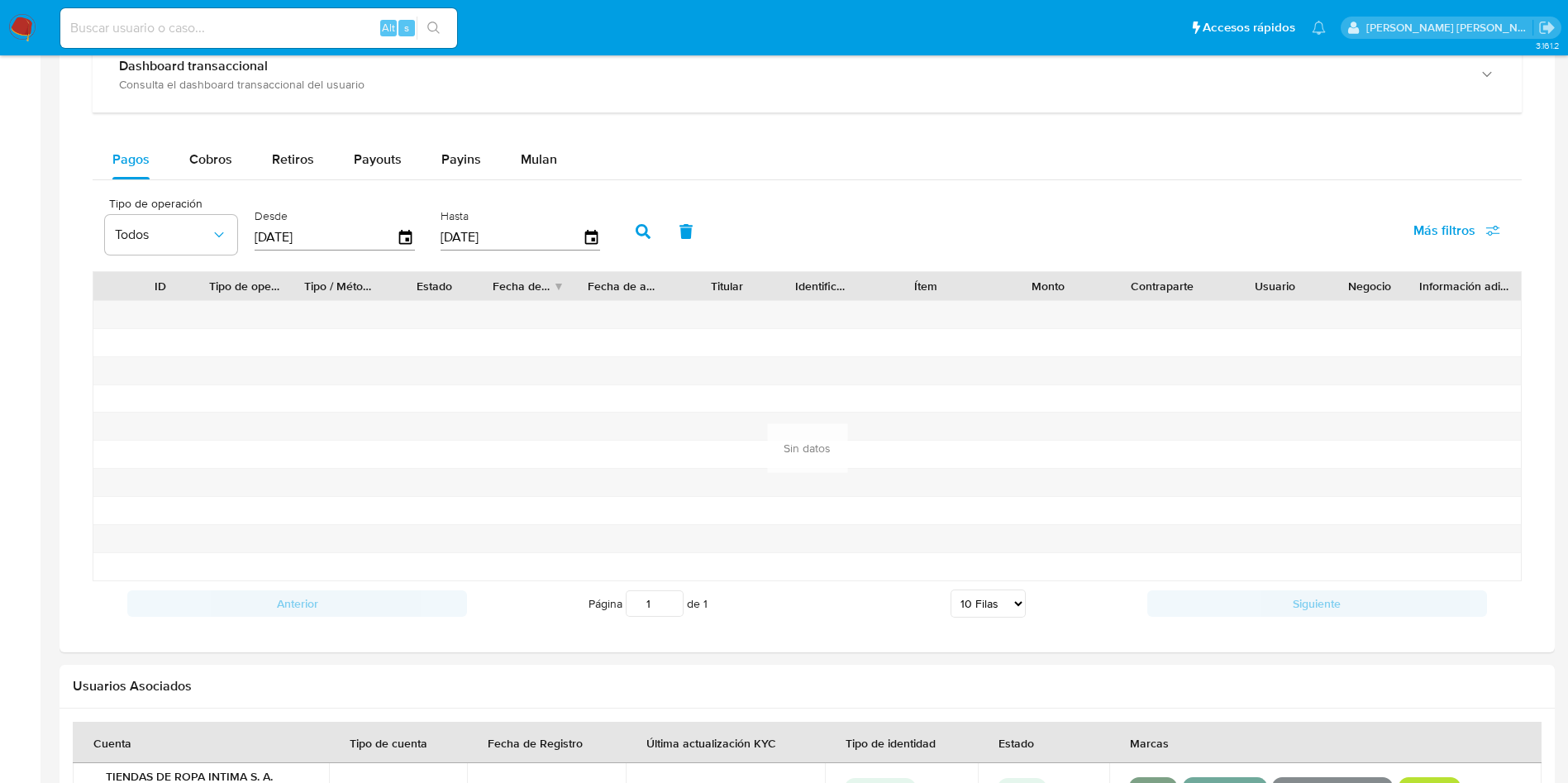
scroll to position [896, 0]
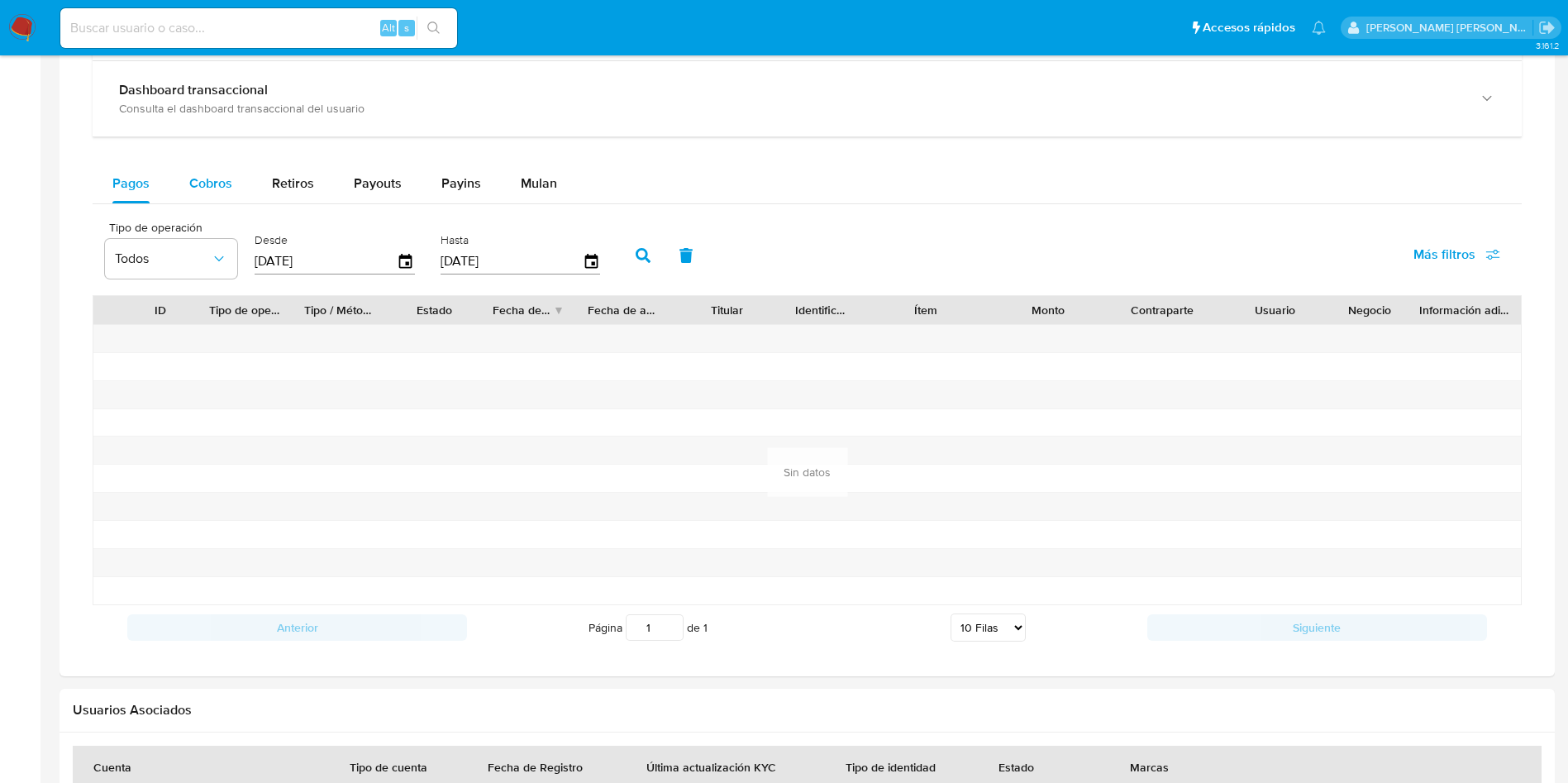
click at [229, 187] on span "Cobros" at bounding box center [210, 182] width 43 height 19
select select "10"
click at [295, 182] on span "Retiros" at bounding box center [292, 182] width 43 height 19
select select "10"
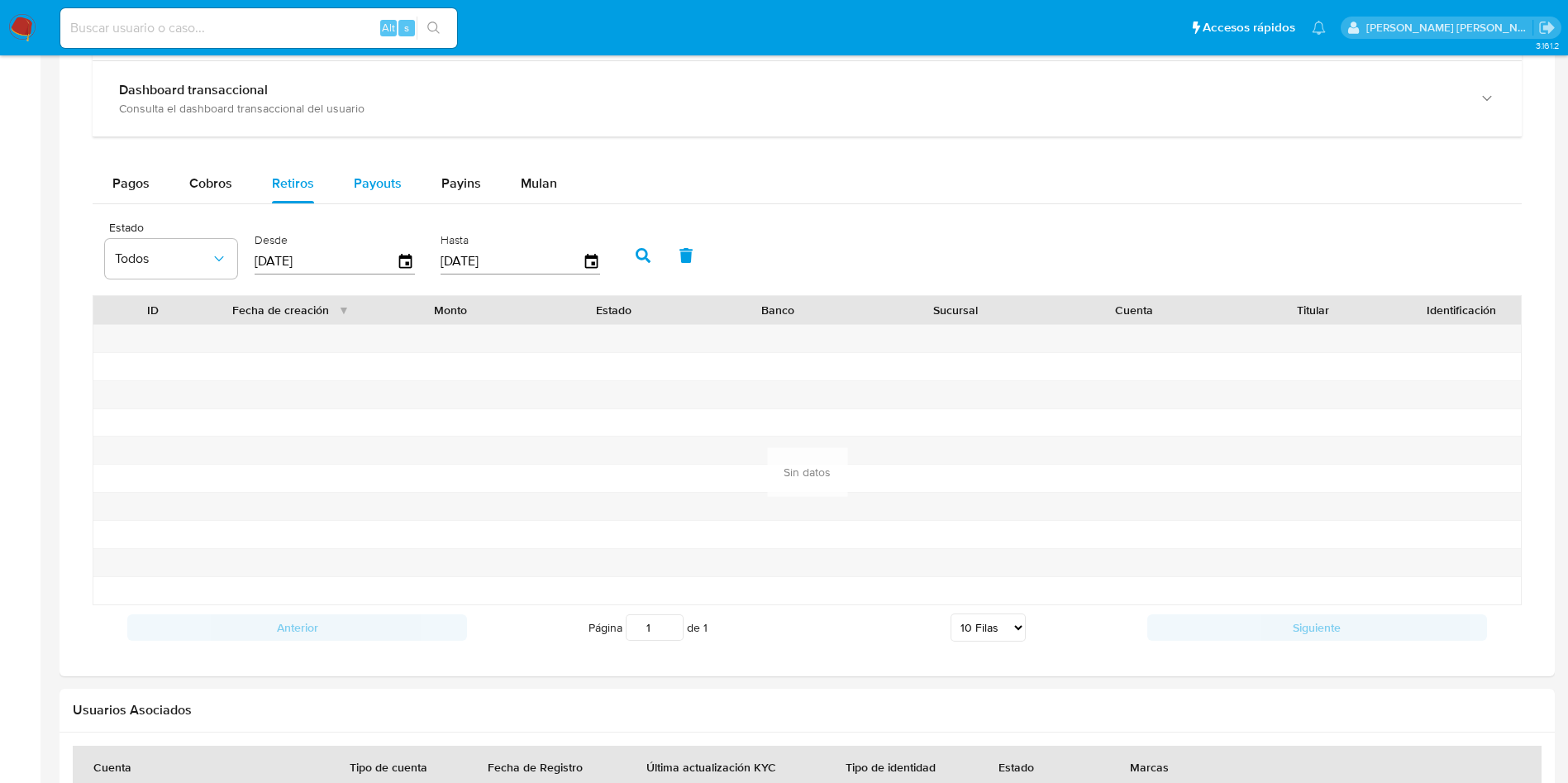
click at [367, 182] on span "Payouts" at bounding box center [377, 182] width 48 height 19
select select "10"
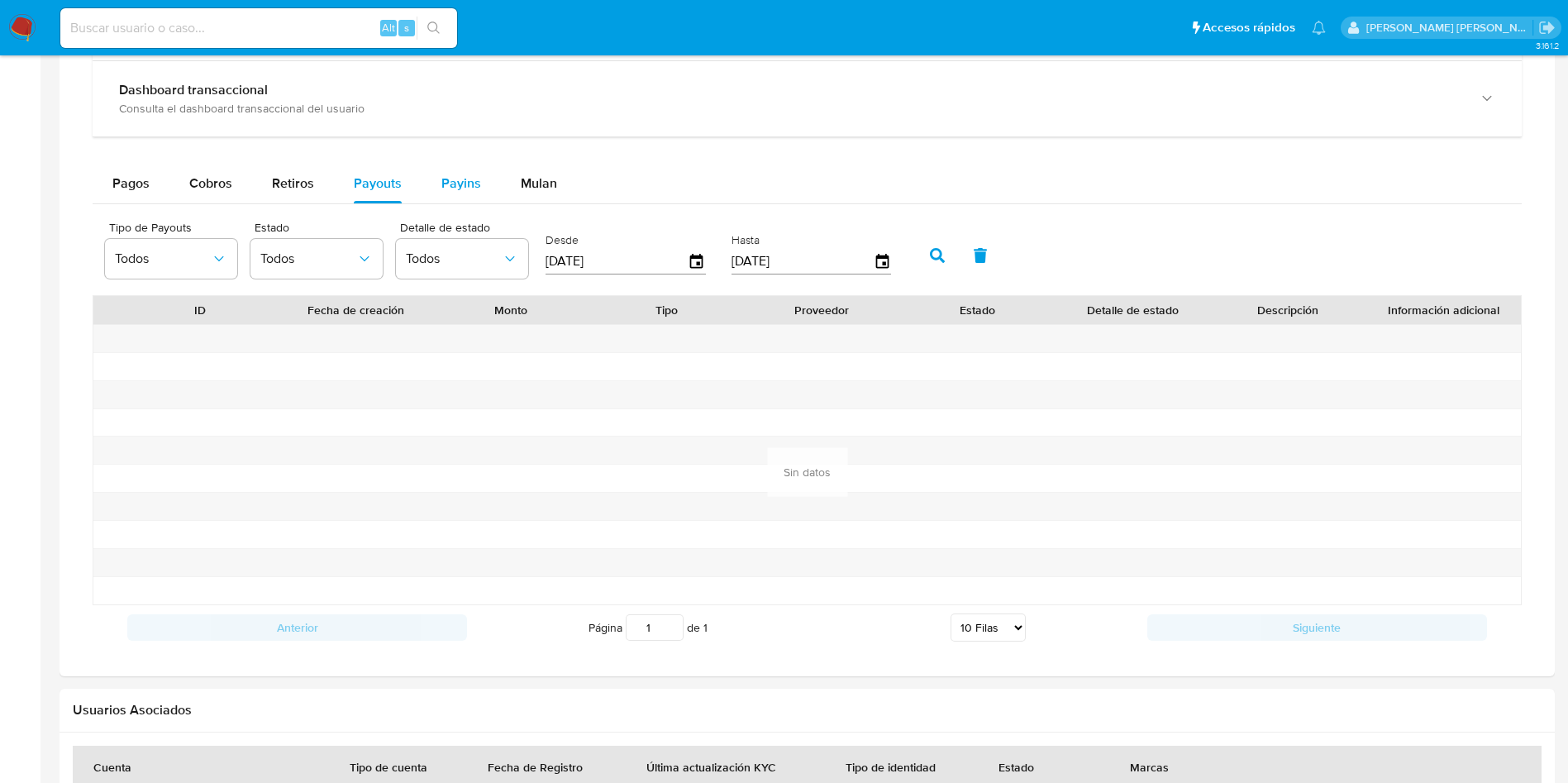
click at [463, 179] on span "Payins" at bounding box center [462, 182] width 40 height 19
select select "10"
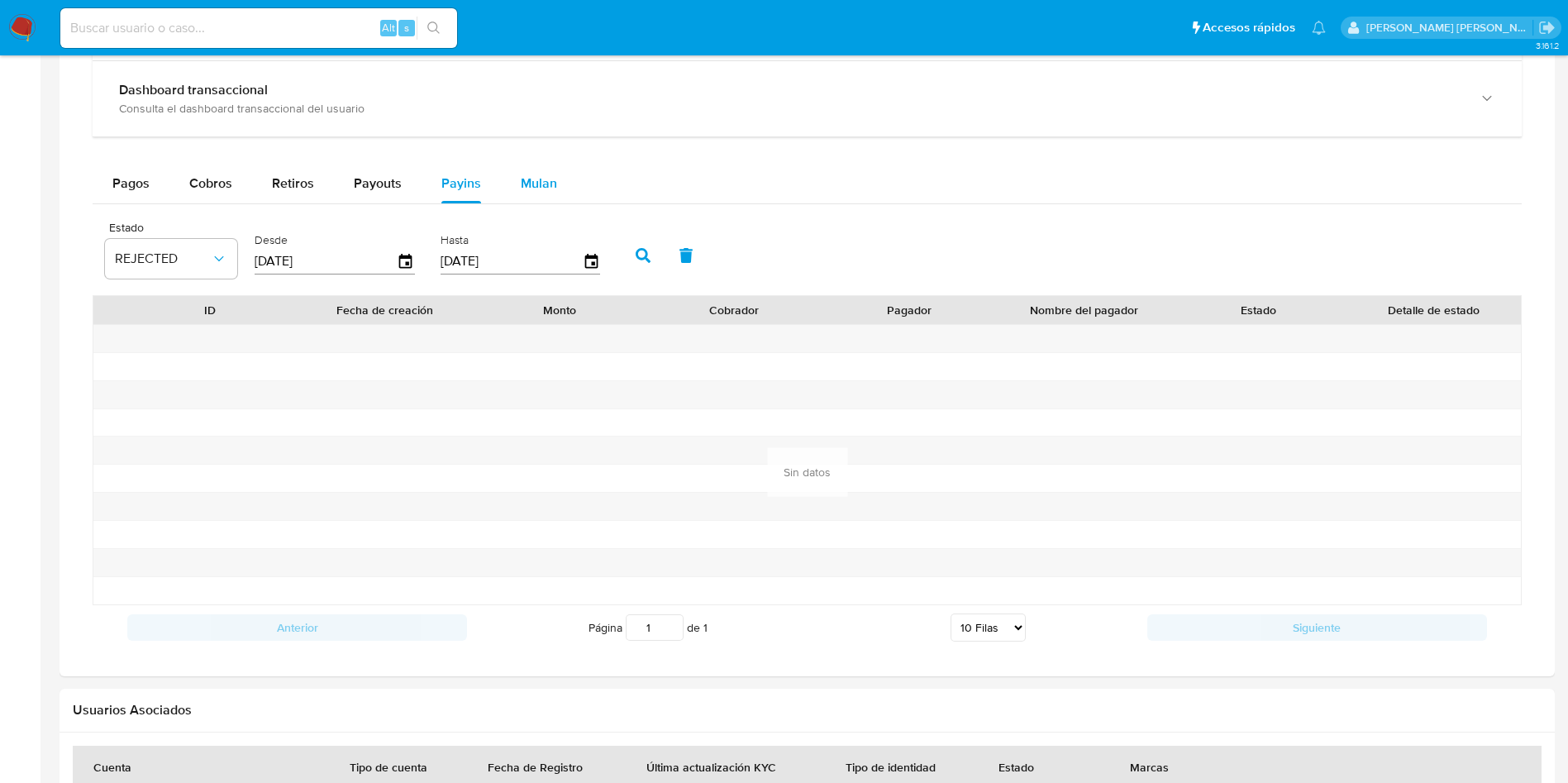
click at [534, 180] on span "Mulan" at bounding box center [539, 182] width 37 height 19
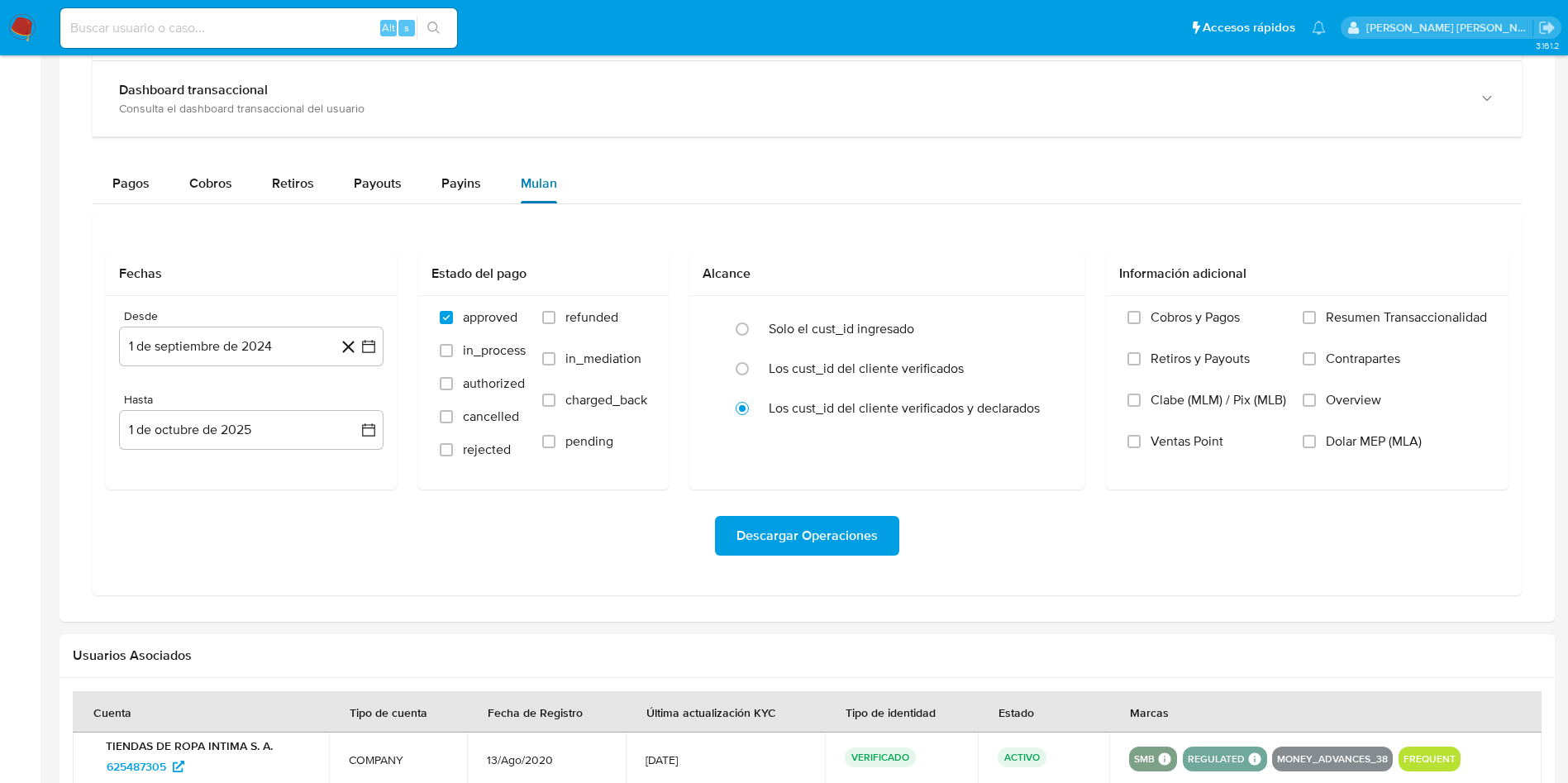
click at [534, 180] on span "Mulan" at bounding box center [539, 182] width 37 height 19
click at [111, 164] on button "Pagos" at bounding box center [131, 183] width 77 height 40
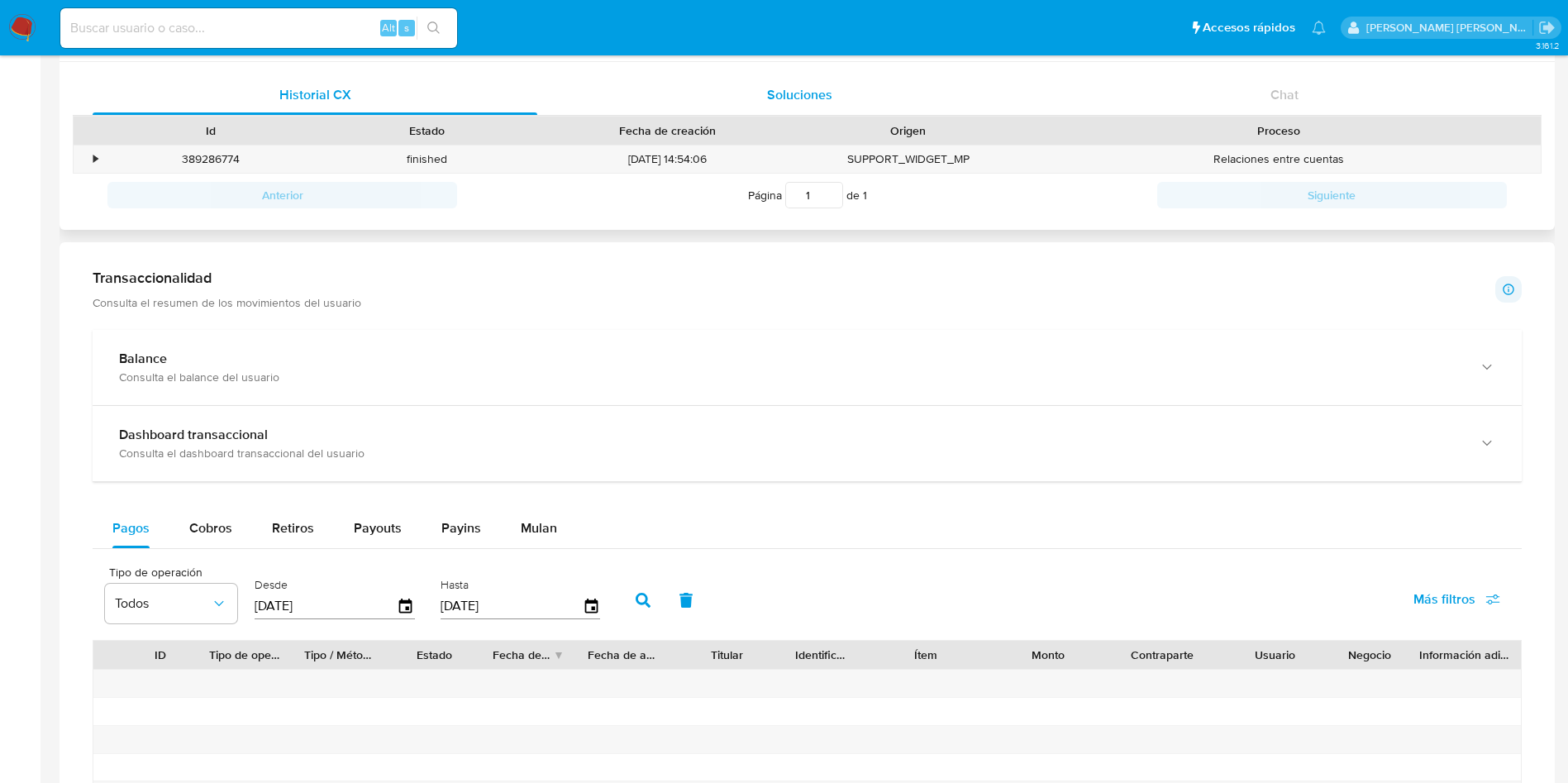
scroll to position [537, 0]
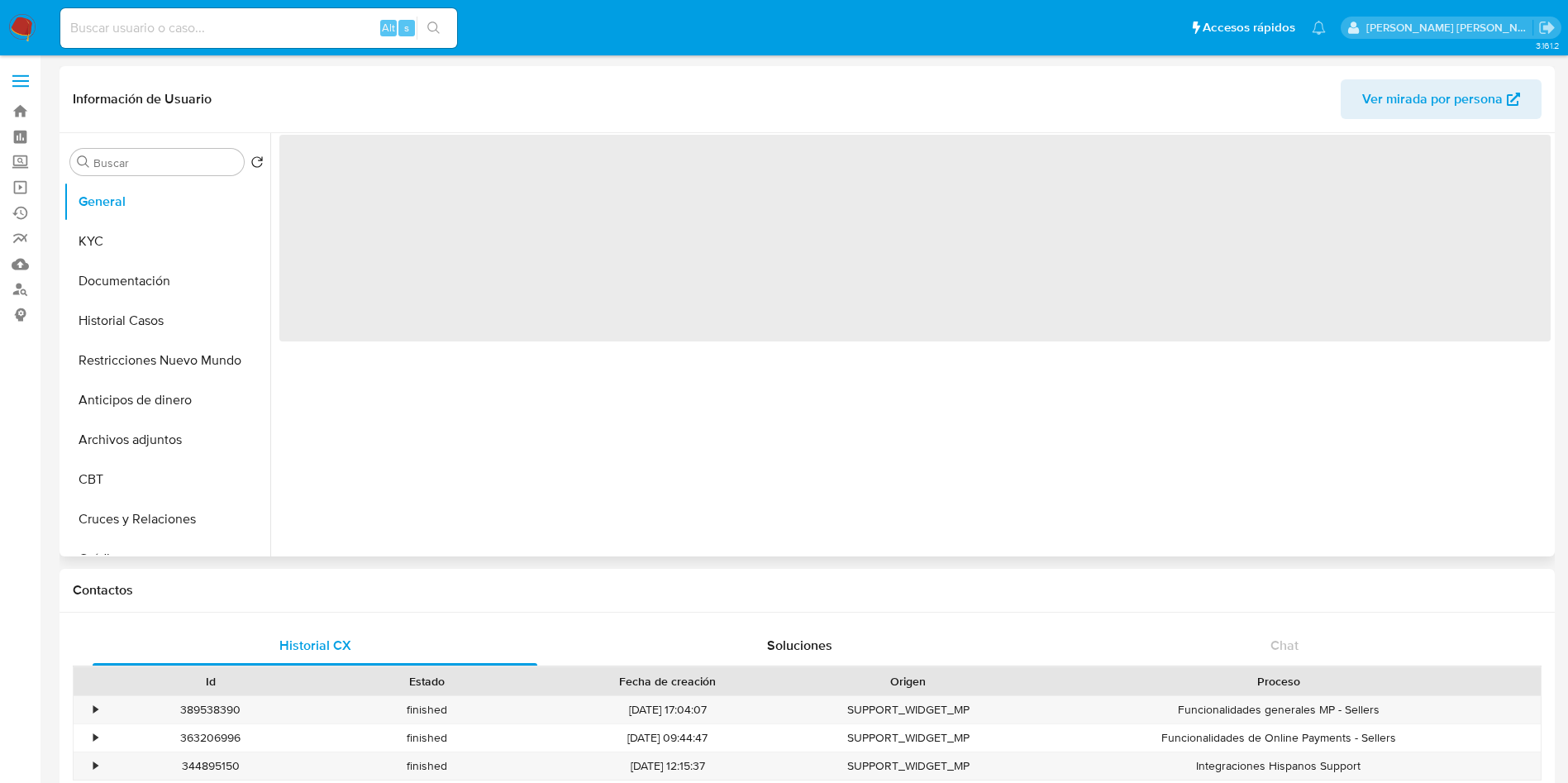
select select "10"
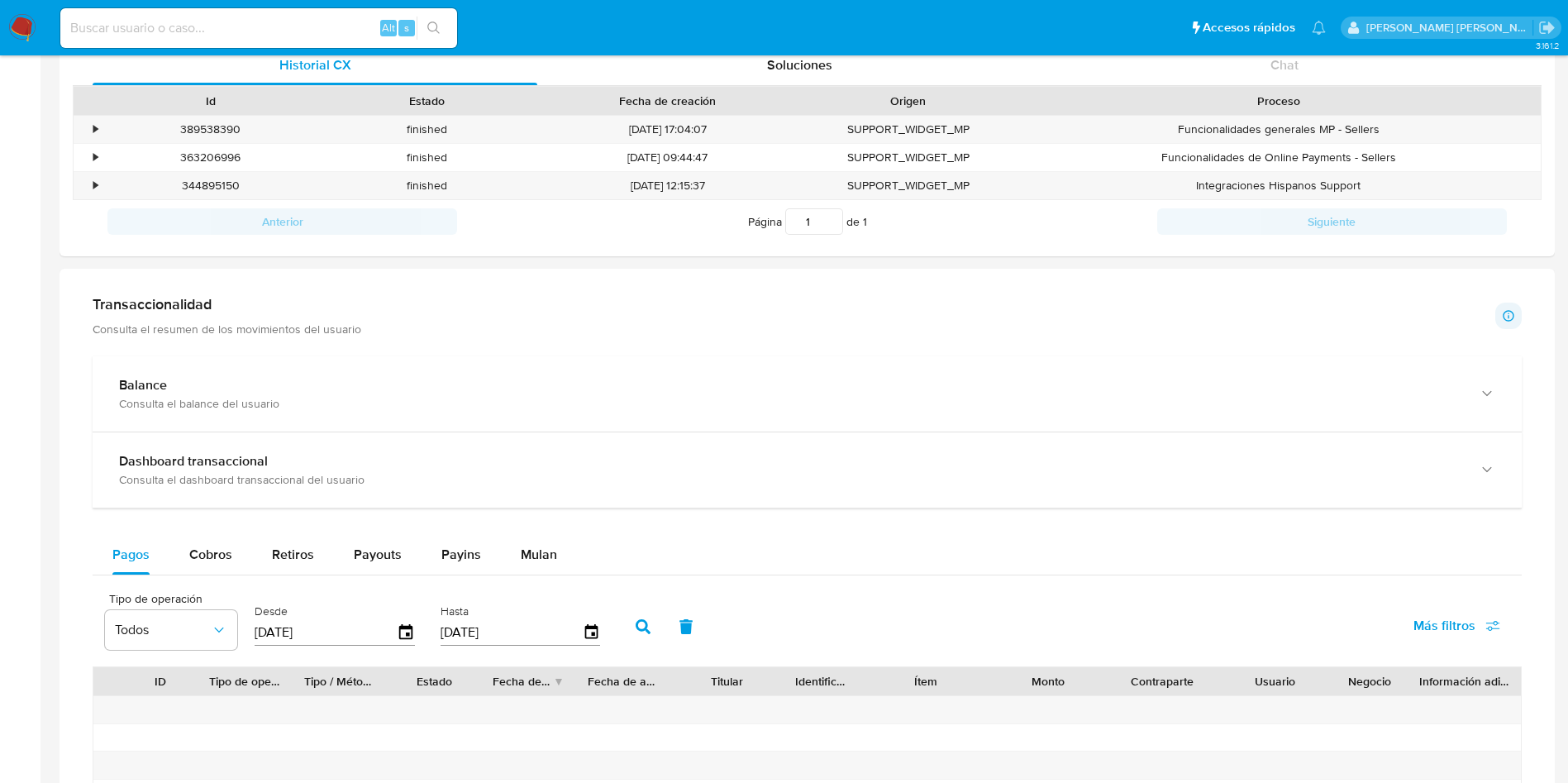
scroll to position [1074, 0]
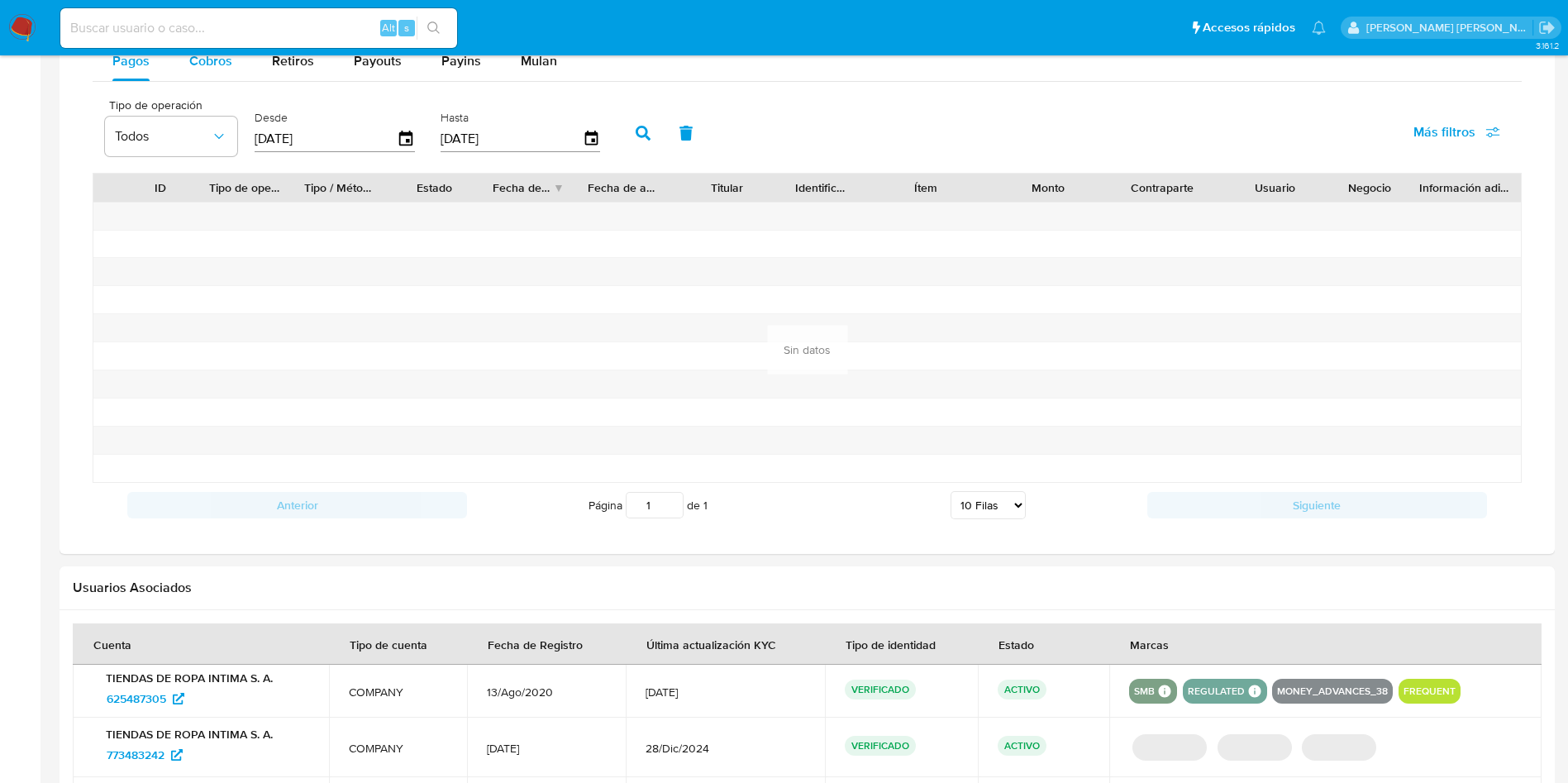
click at [223, 72] on div "Cobros" at bounding box center [210, 61] width 43 height 40
select select "10"
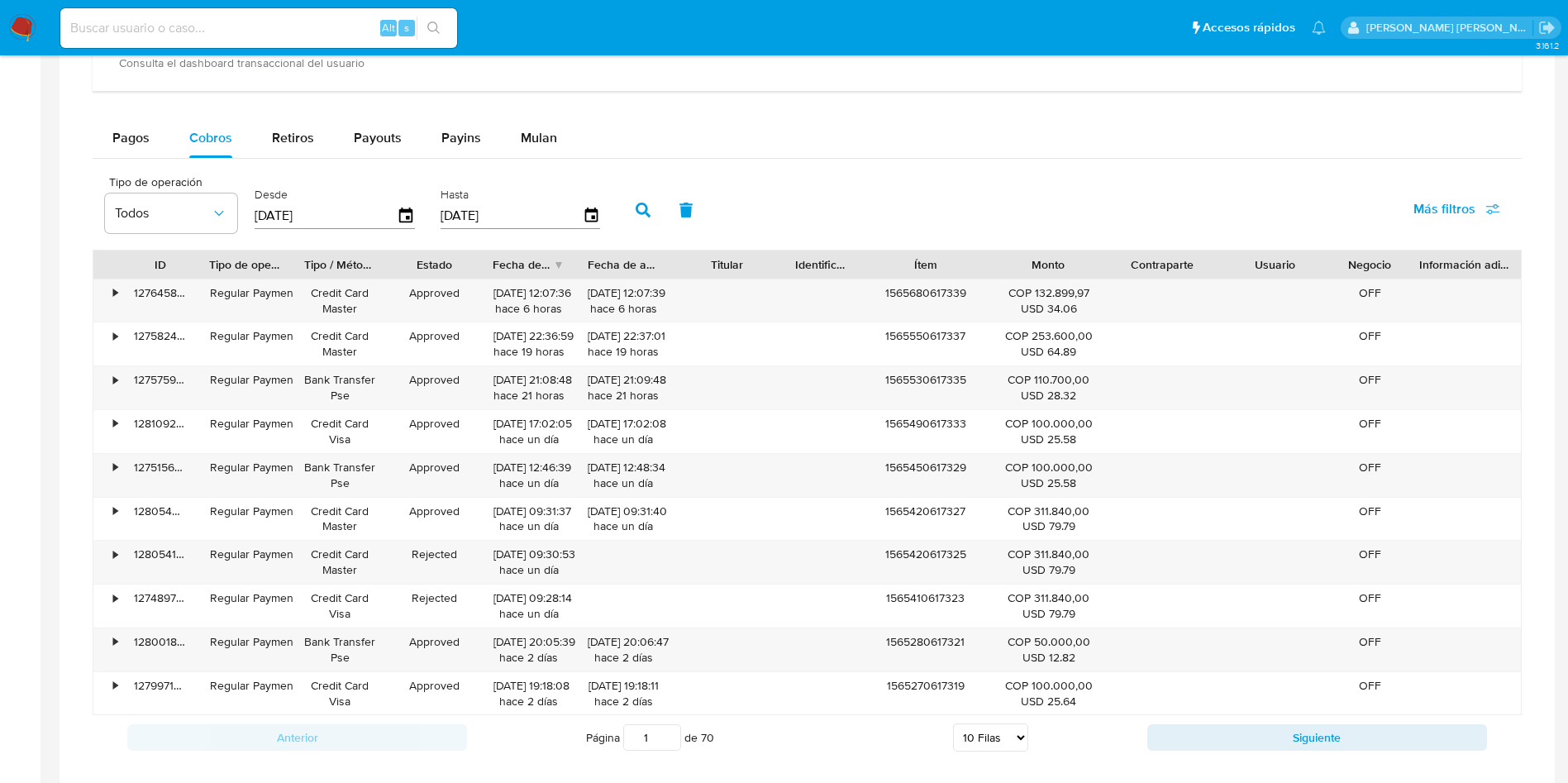
scroll to position [999, 0]
click at [356, 137] on span "Payouts" at bounding box center [377, 136] width 48 height 19
select select "10"
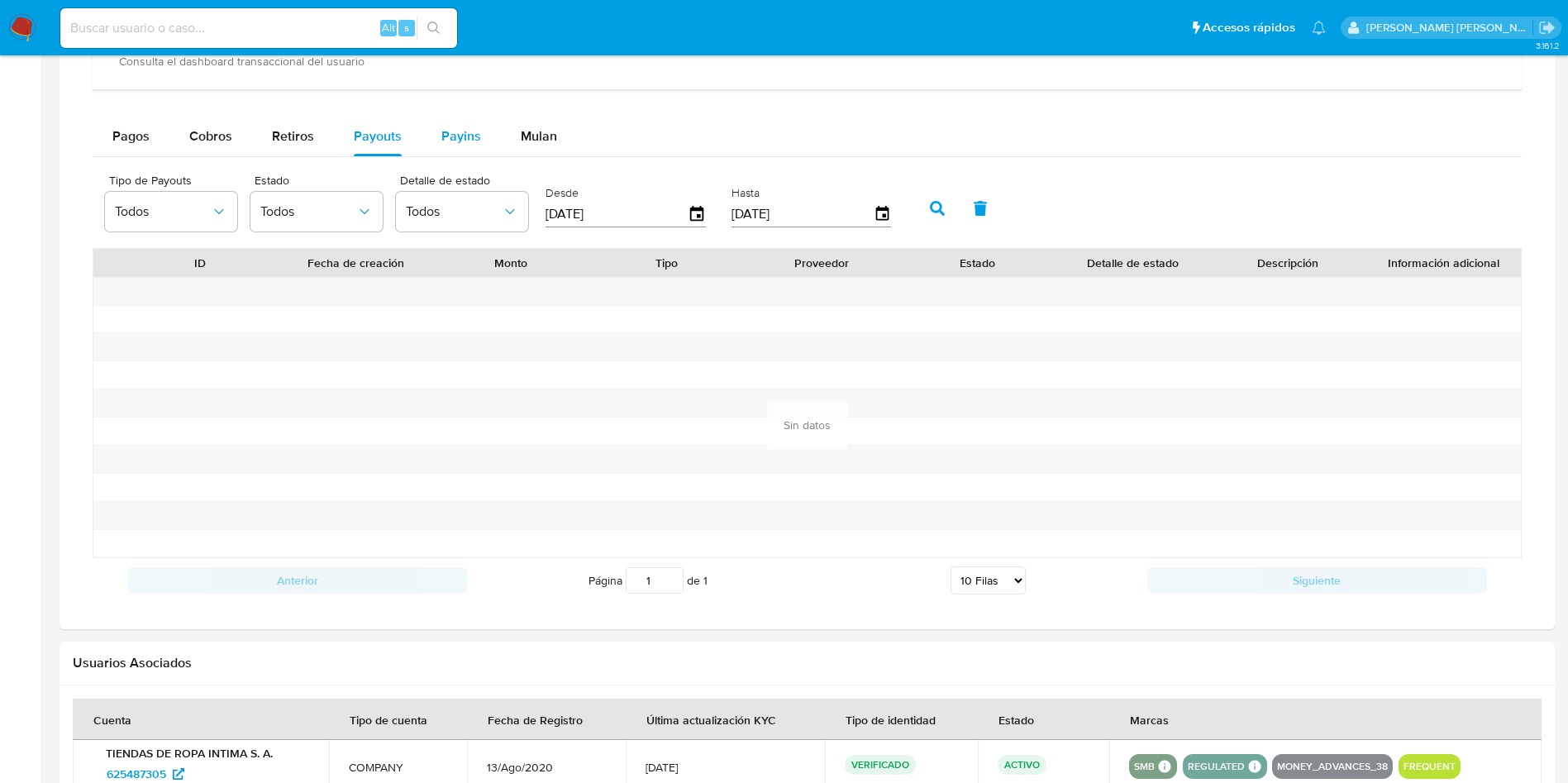
click at [473, 140] on span "Payins" at bounding box center [462, 136] width 40 height 19
select select "10"
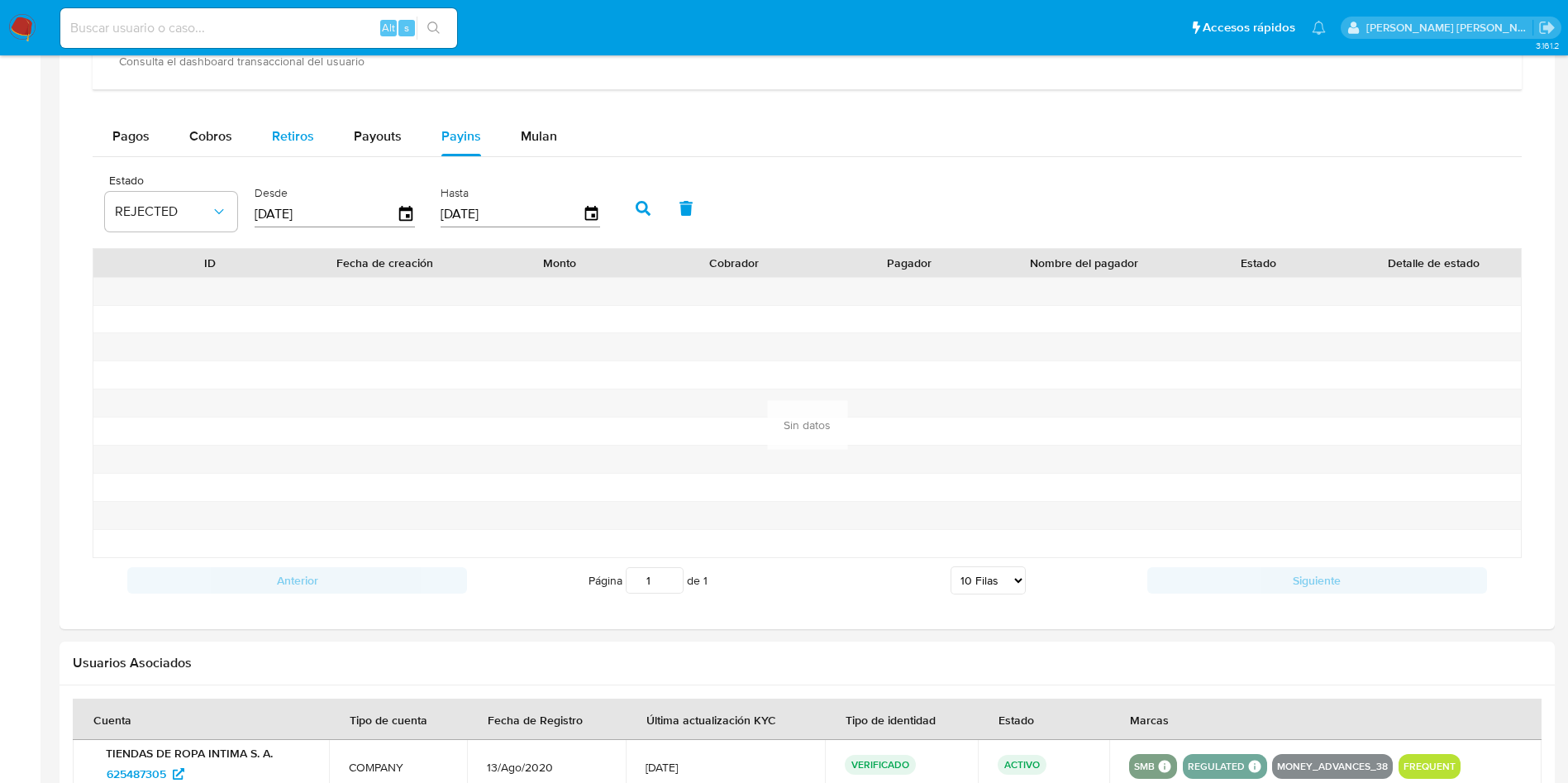
click at [313, 143] on button "Retiros" at bounding box center [292, 137] width 82 height 40
select select "10"
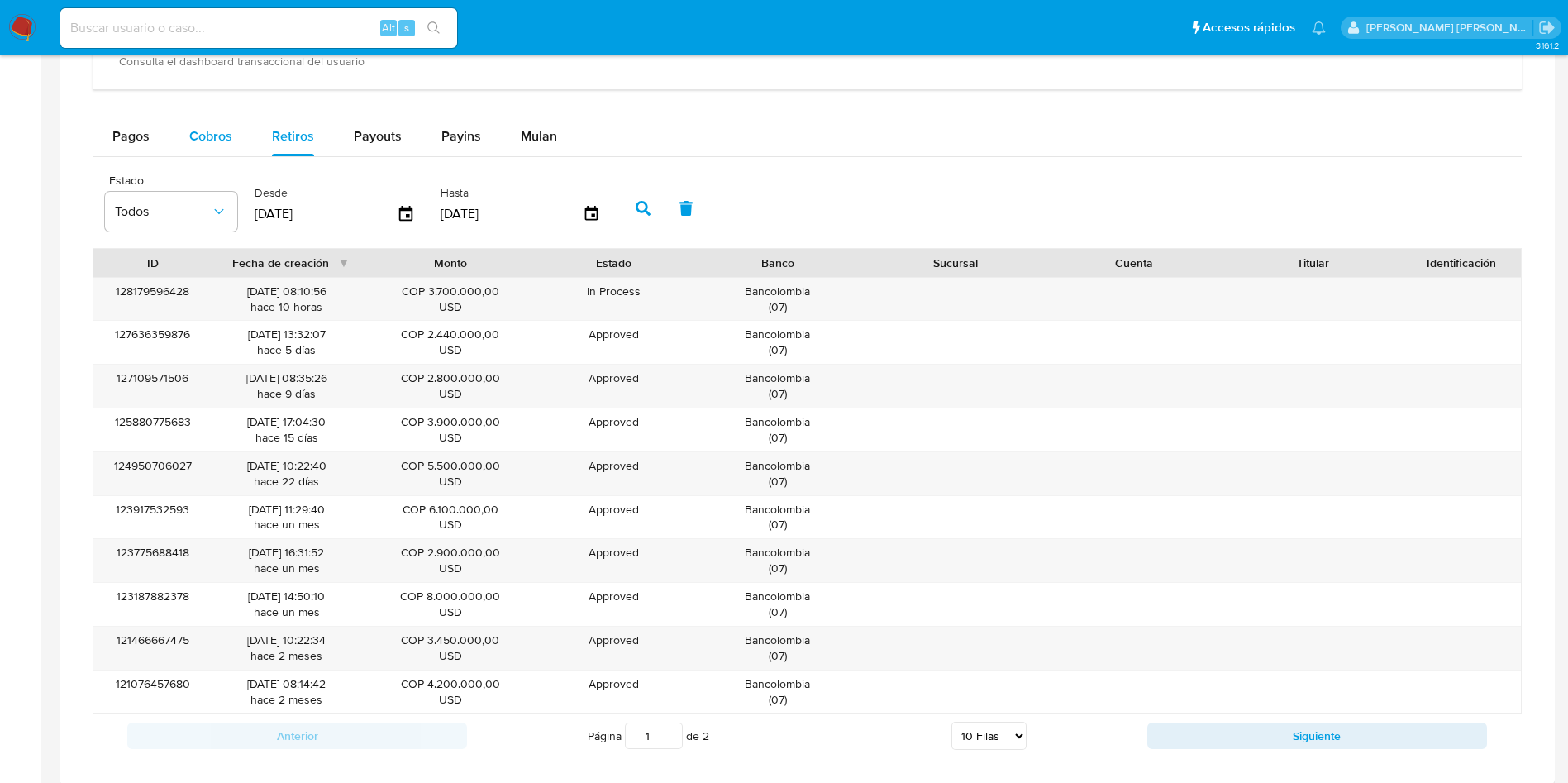
click at [212, 138] on span "Cobros" at bounding box center [210, 136] width 43 height 19
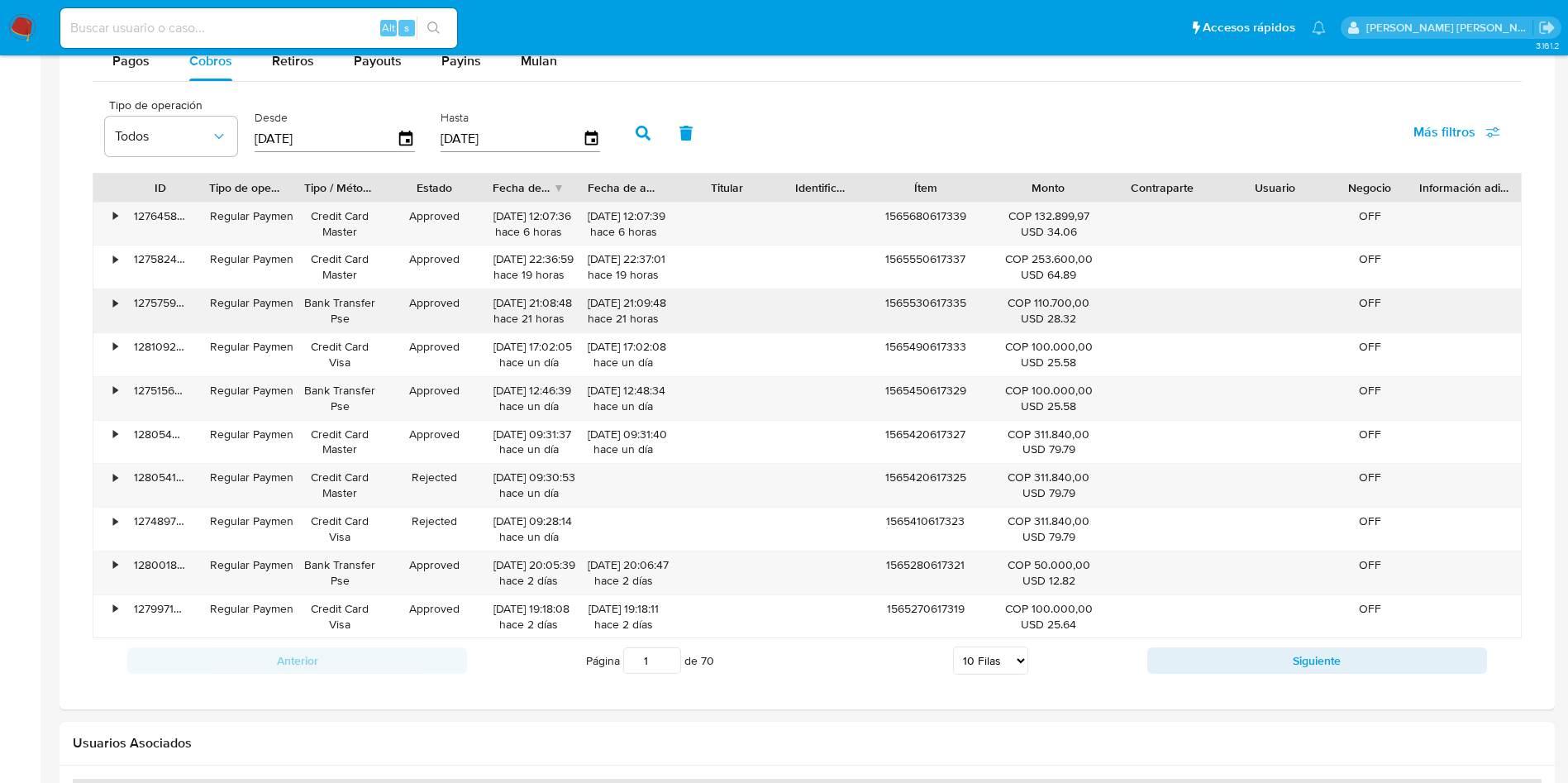
scroll to position [1075, 0]
click at [986, 662] on select "5 Filas 10 Filas 20 Filas 25 Filas 50 Filas 100 Filas" at bounding box center [991, 659] width 75 height 28
select select "100"
click at [953, 645] on select "5 Filas 10 Filas 20 Filas 25 Filas 50 Filas 100 Filas" at bounding box center [991, 659] width 75 height 28
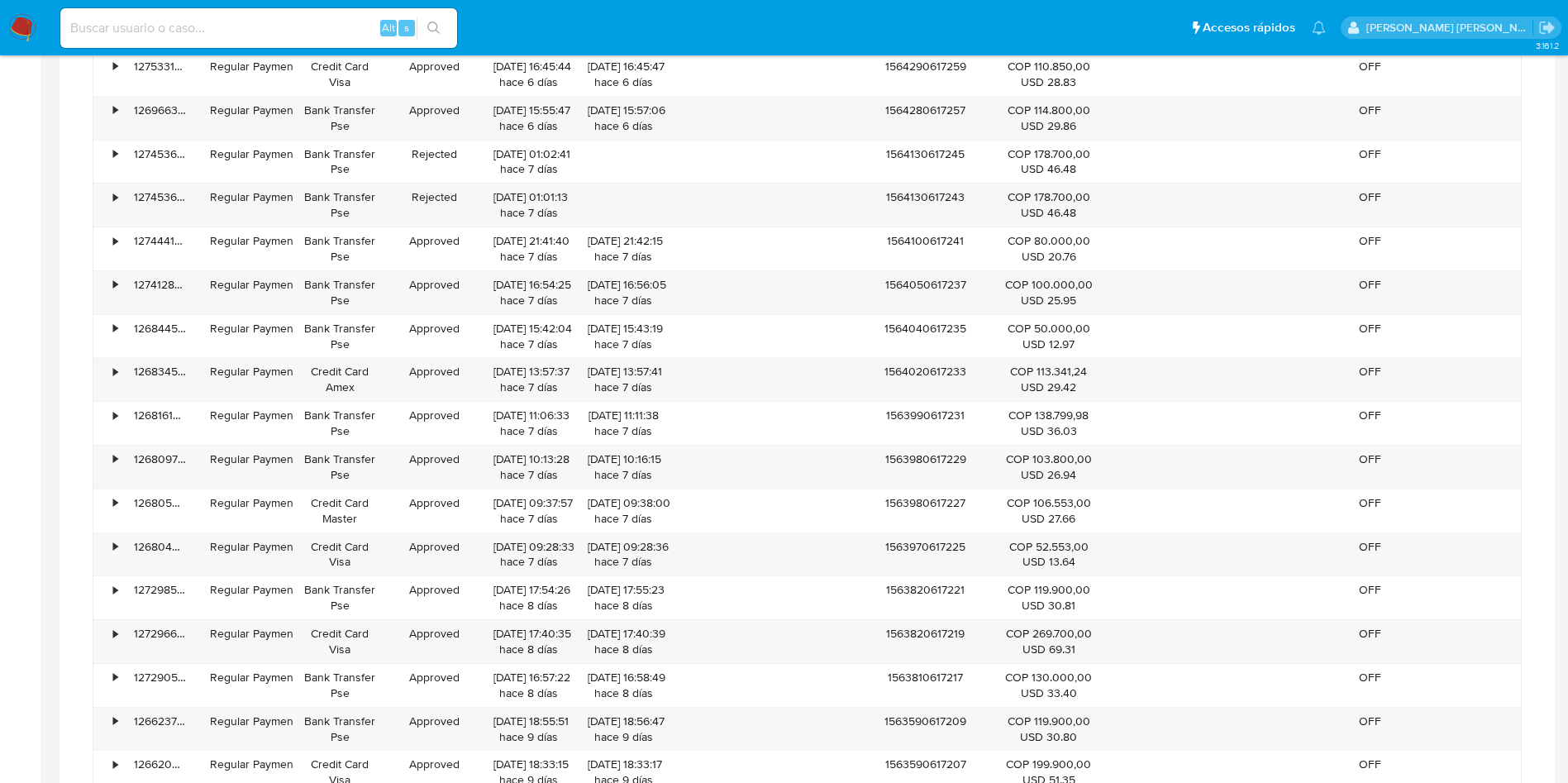
scroll to position [2476, 0]
